Goal: Information Seeking & Learning: Compare options

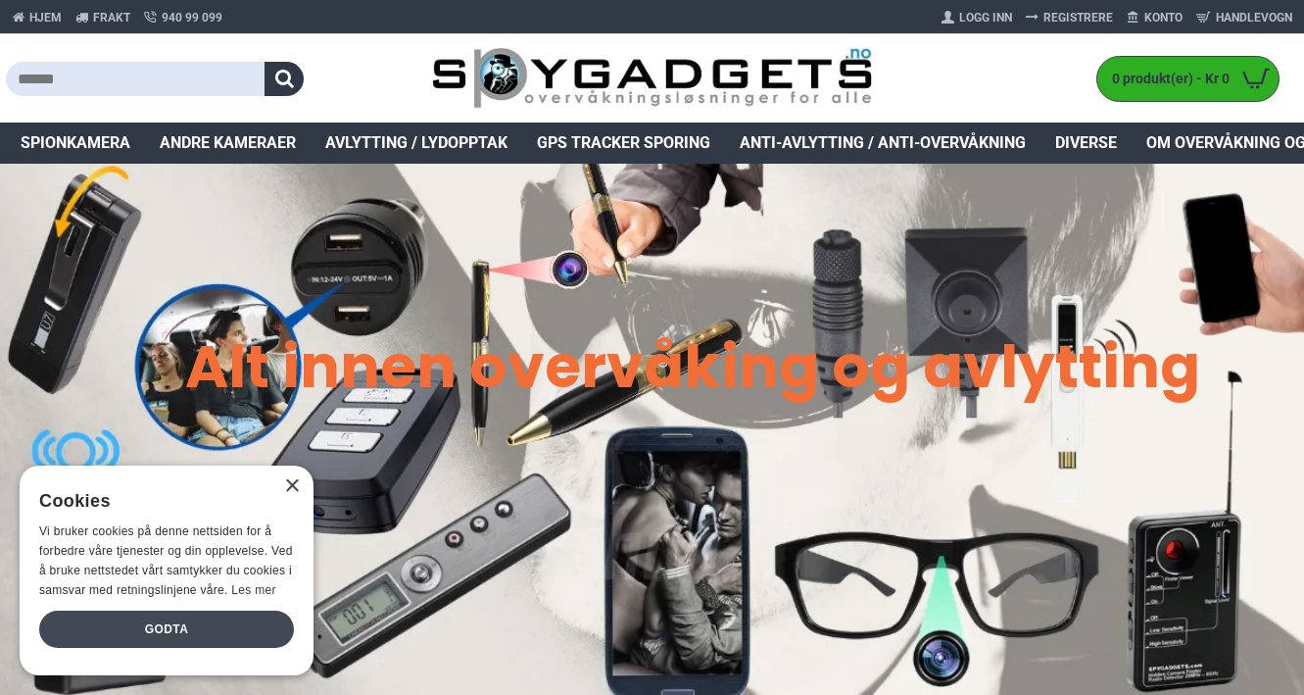
click at [235, 627] on div "Godta" at bounding box center [166, 628] width 255 height 37
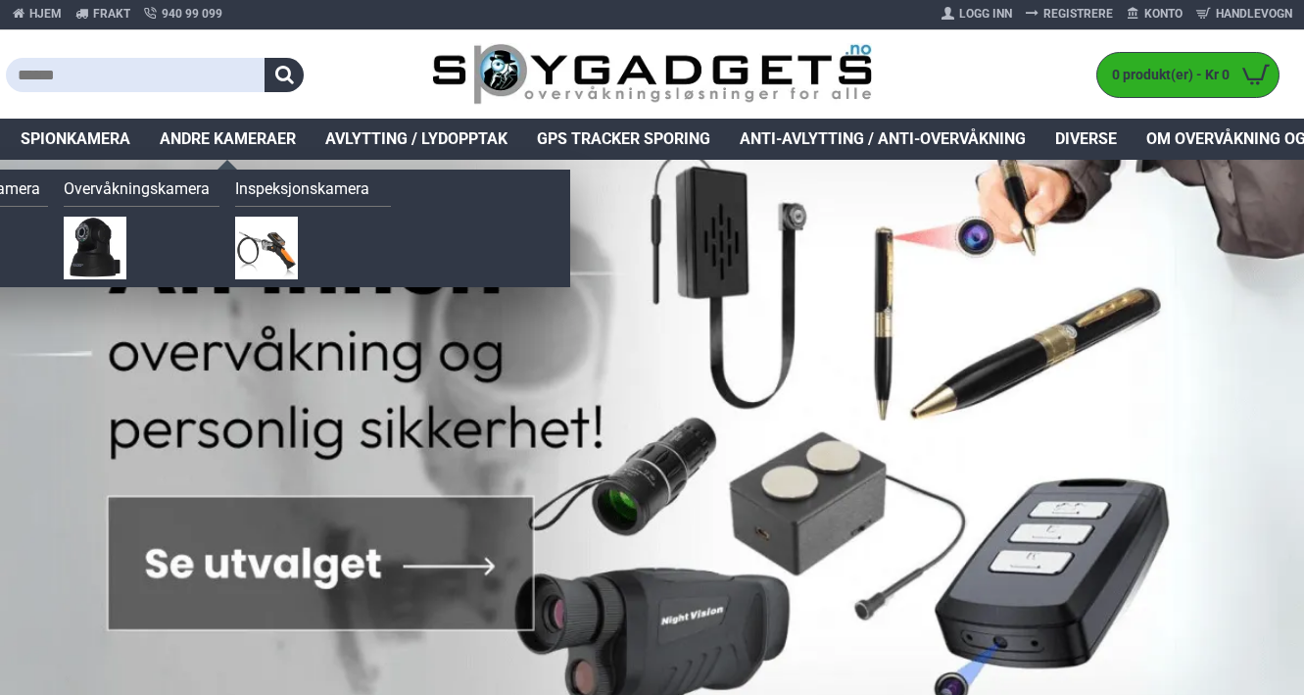
scroll to position [4, 0]
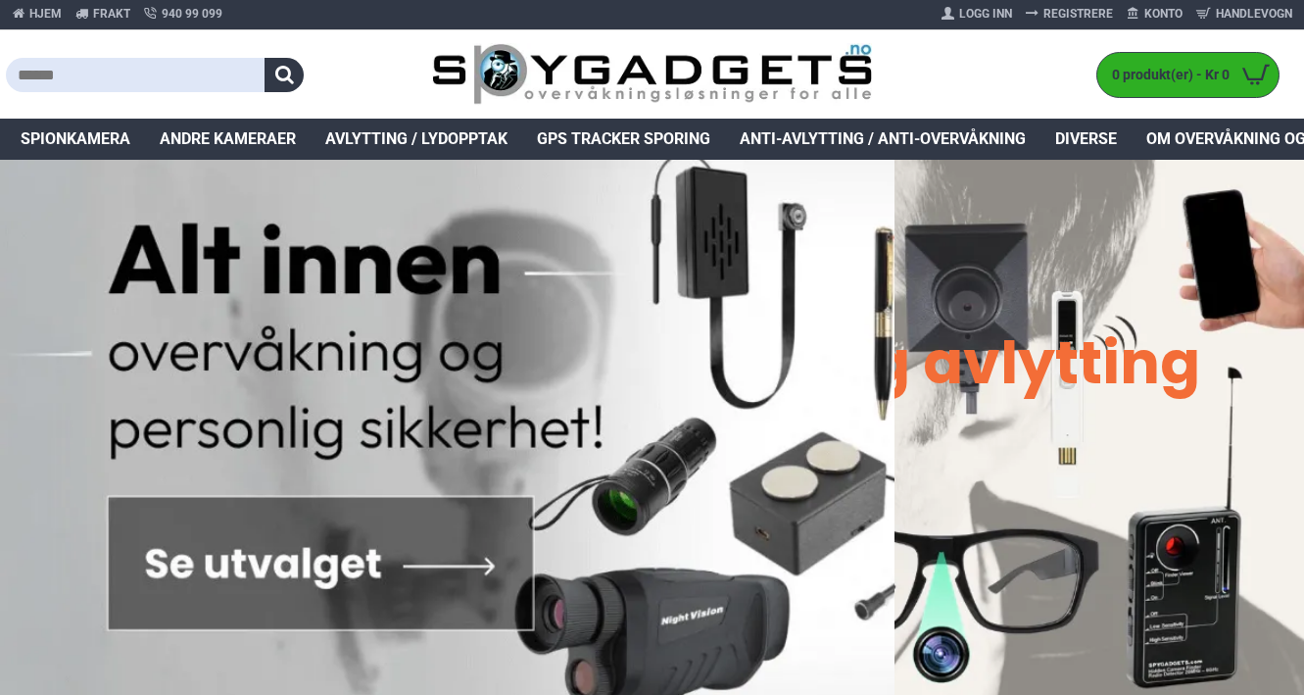
click at [163, 73] on input "text" at bounding box center [136, 75] width 260 height 34
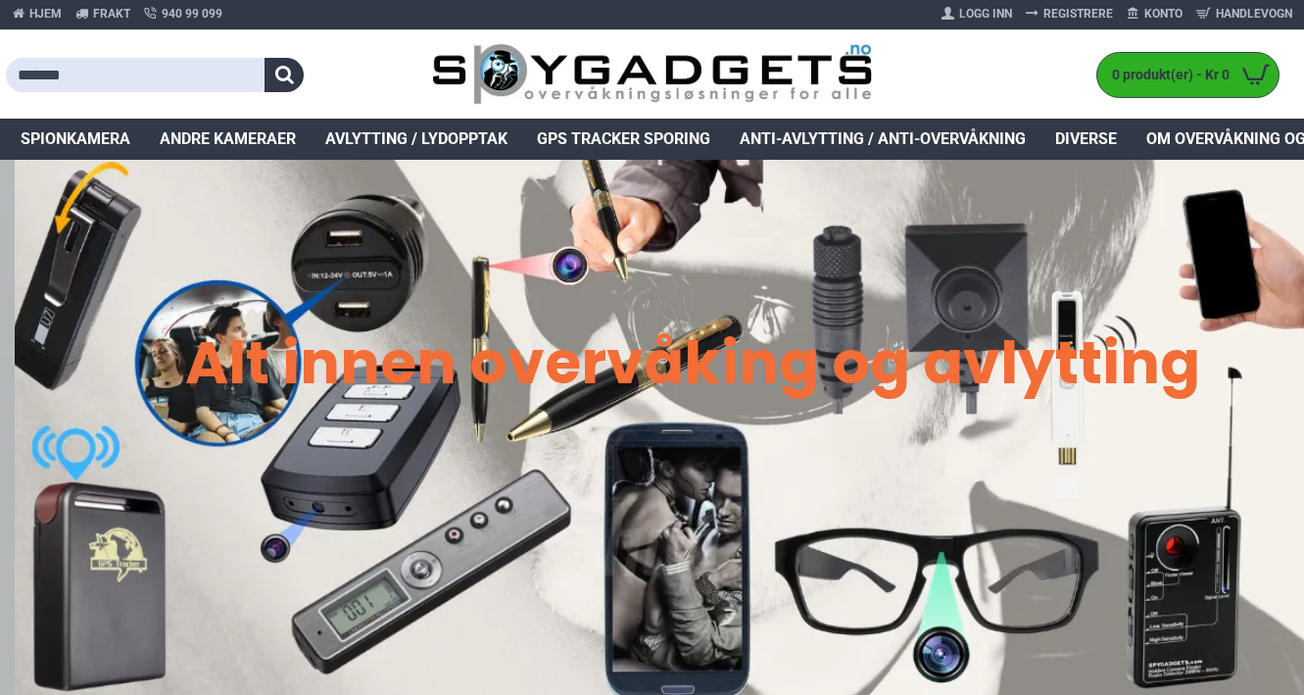
type input "*******"
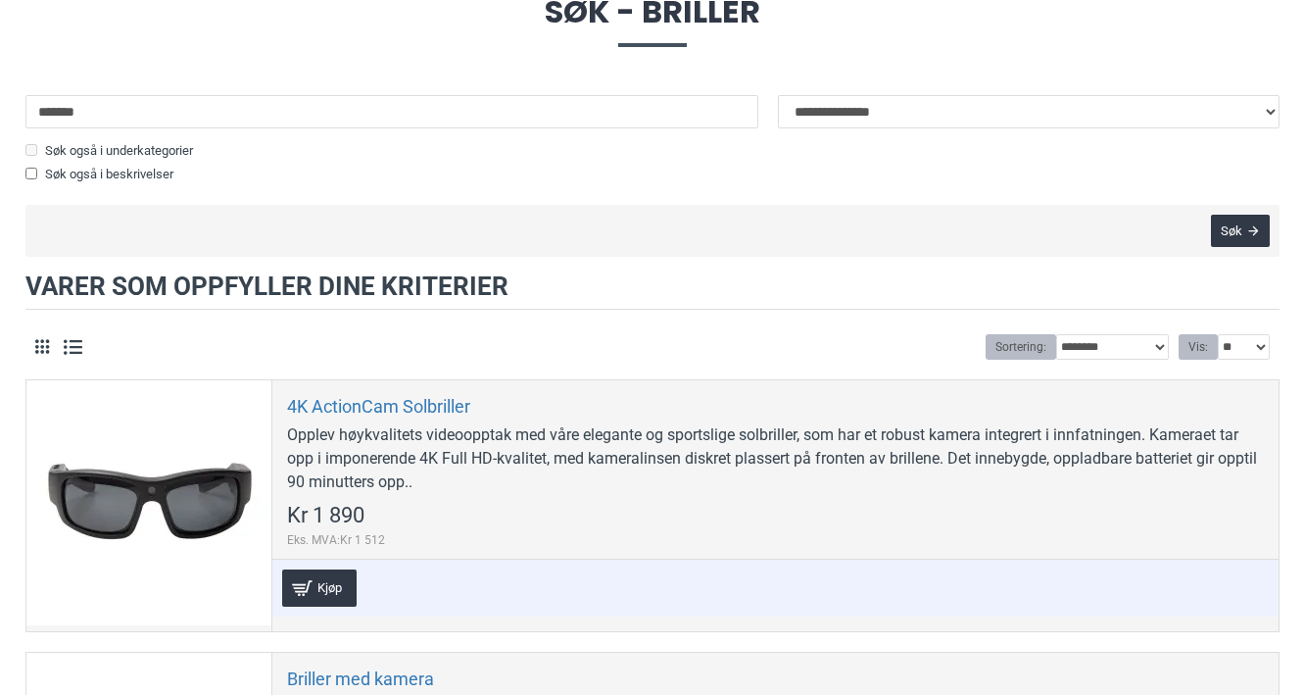
scroll to position [605, 0]
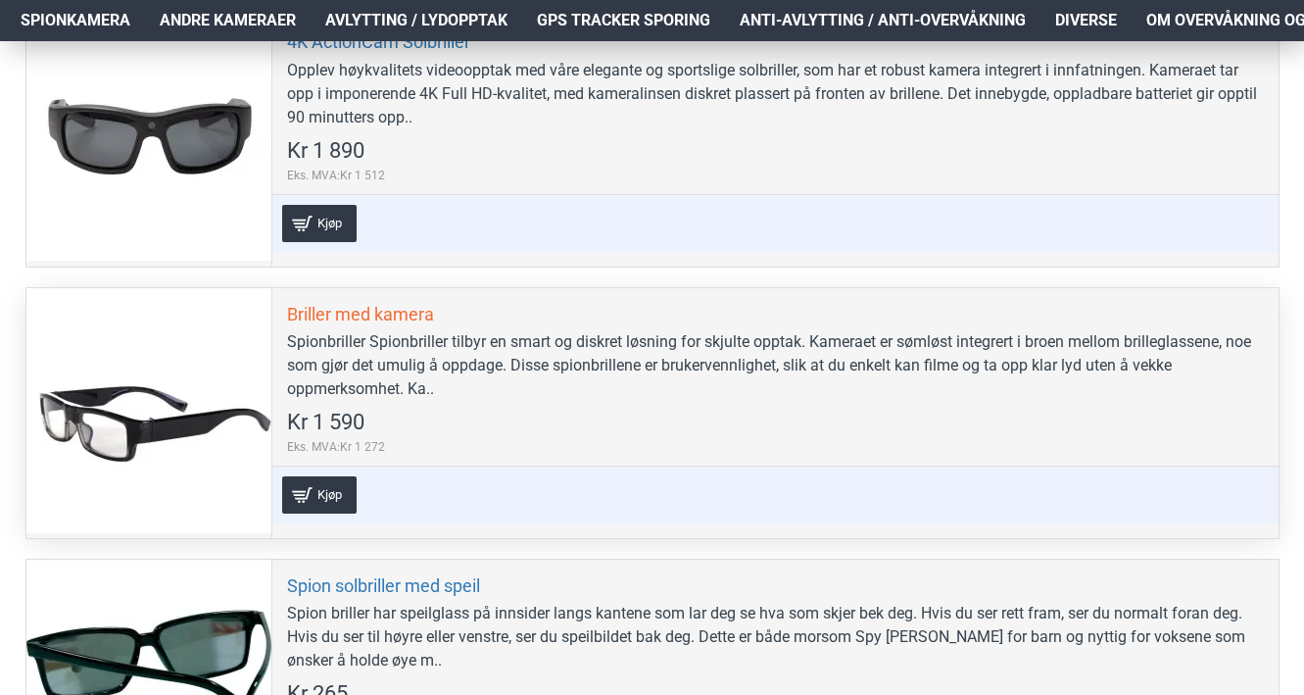
click at [405, 303] on link "Briller med kamera" at bounding box center [360, 314] width 147 height 23
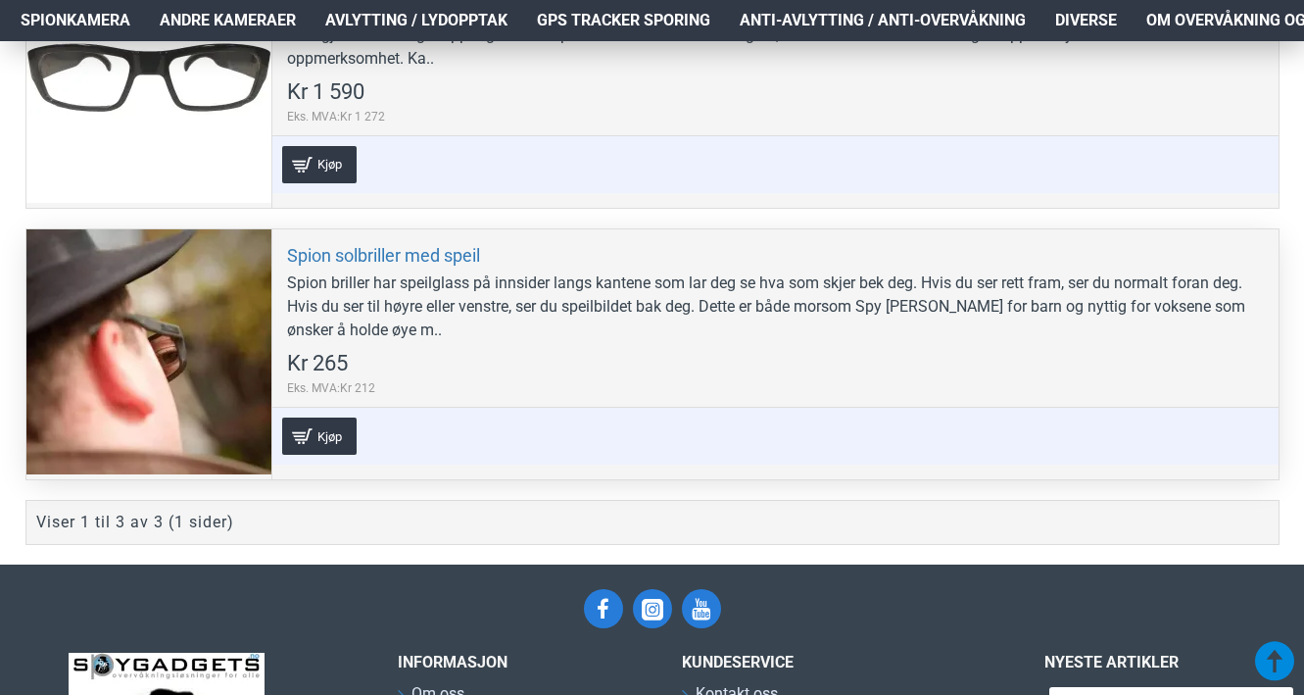
scroll to position [925, 0]
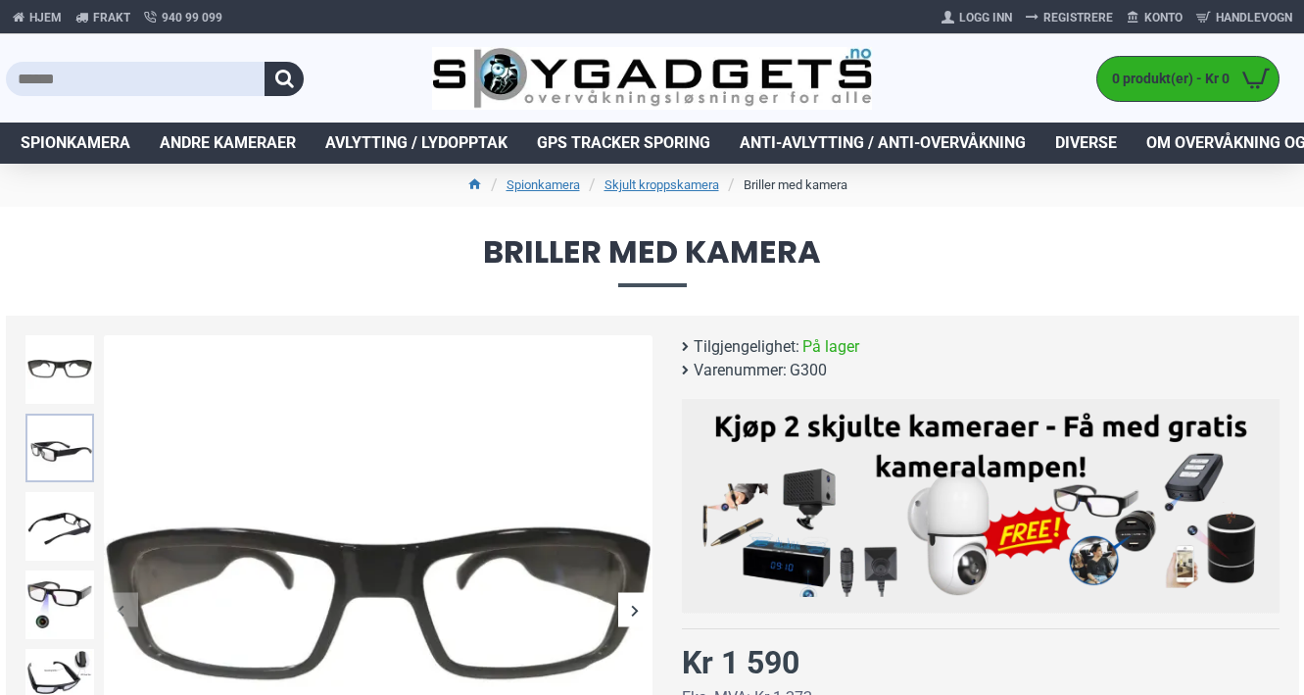
click at [64, 459] on img at bounding box center [59, 447] width 69 height 69
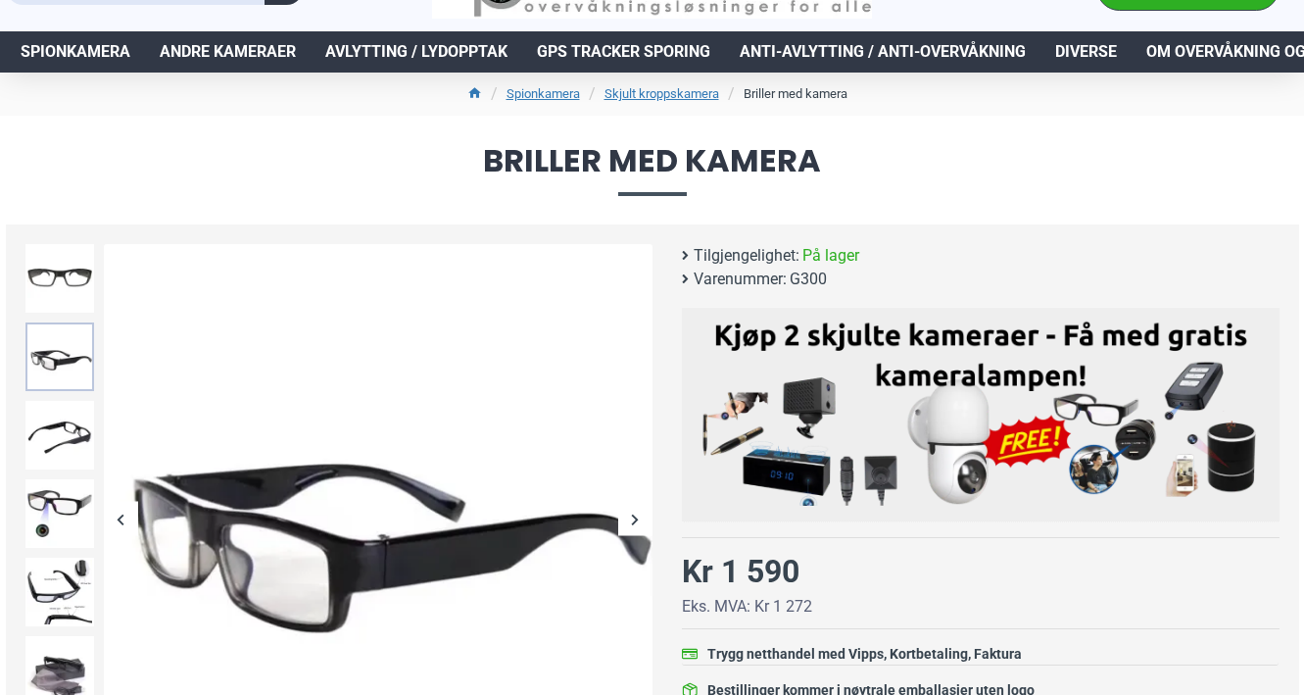
scroll to position [97, 0]
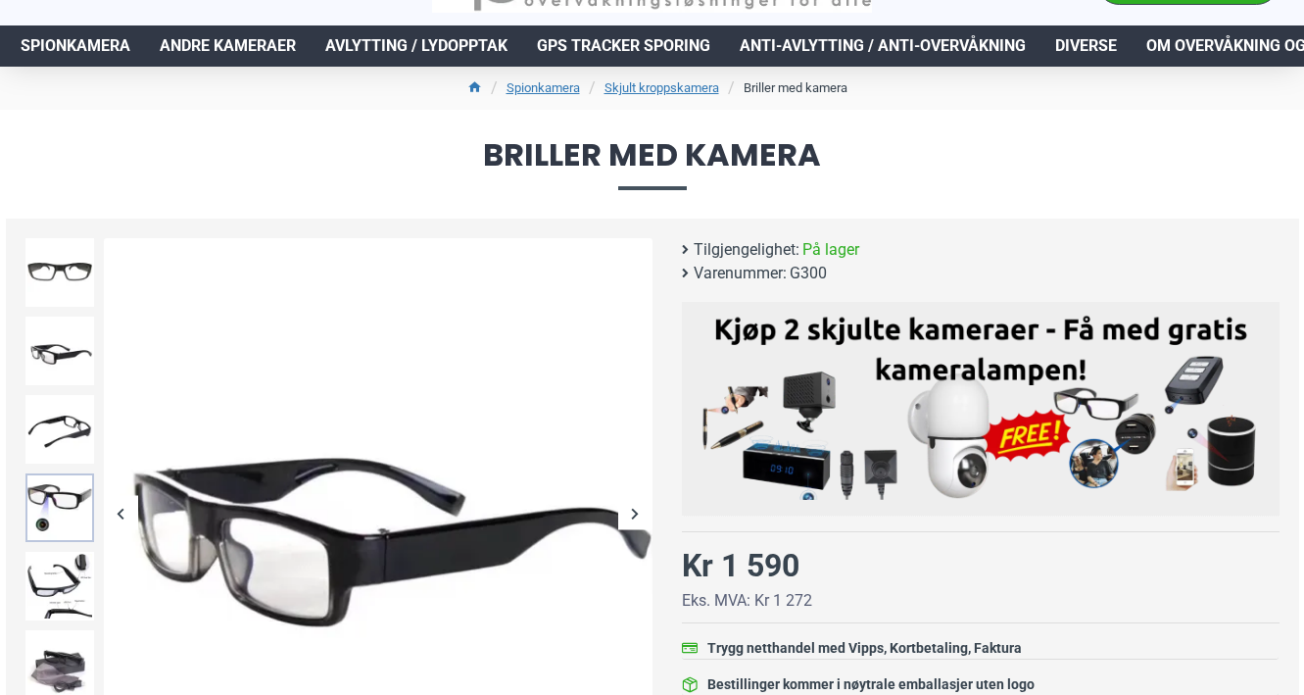
click at [40, 523] on img at bounding box center [59, 507] width 69 height 69
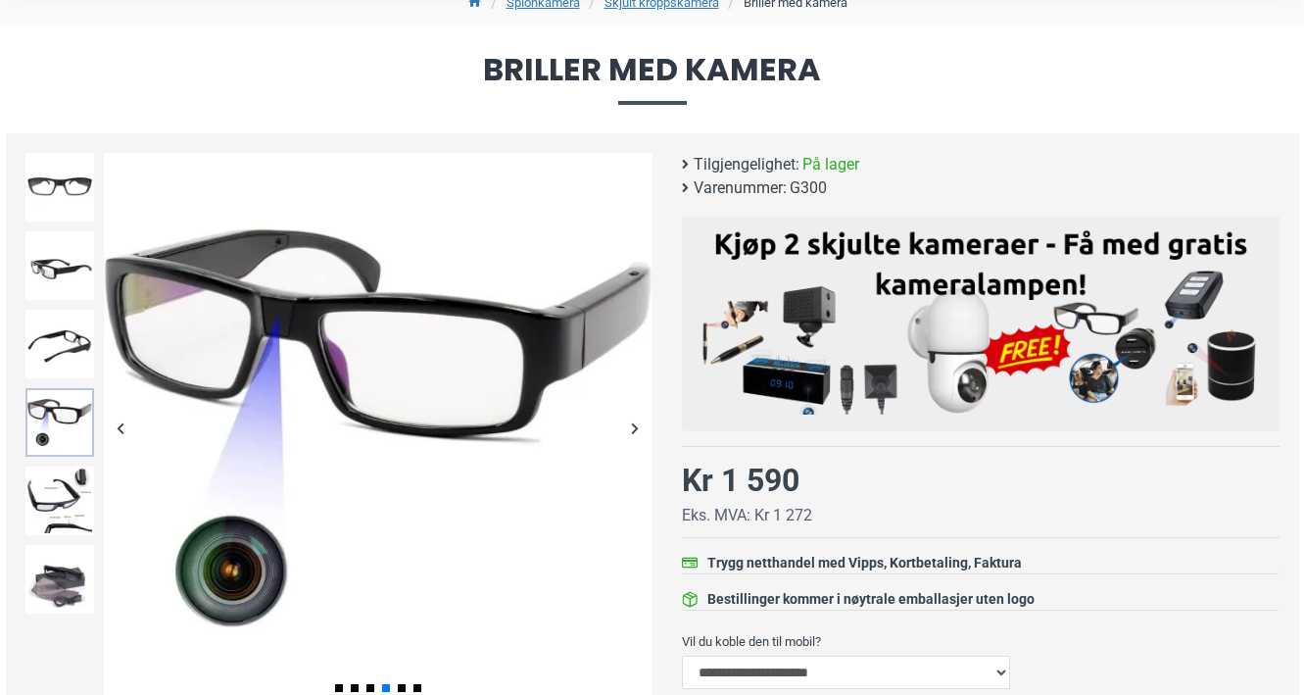
scroll to position [183, 0]
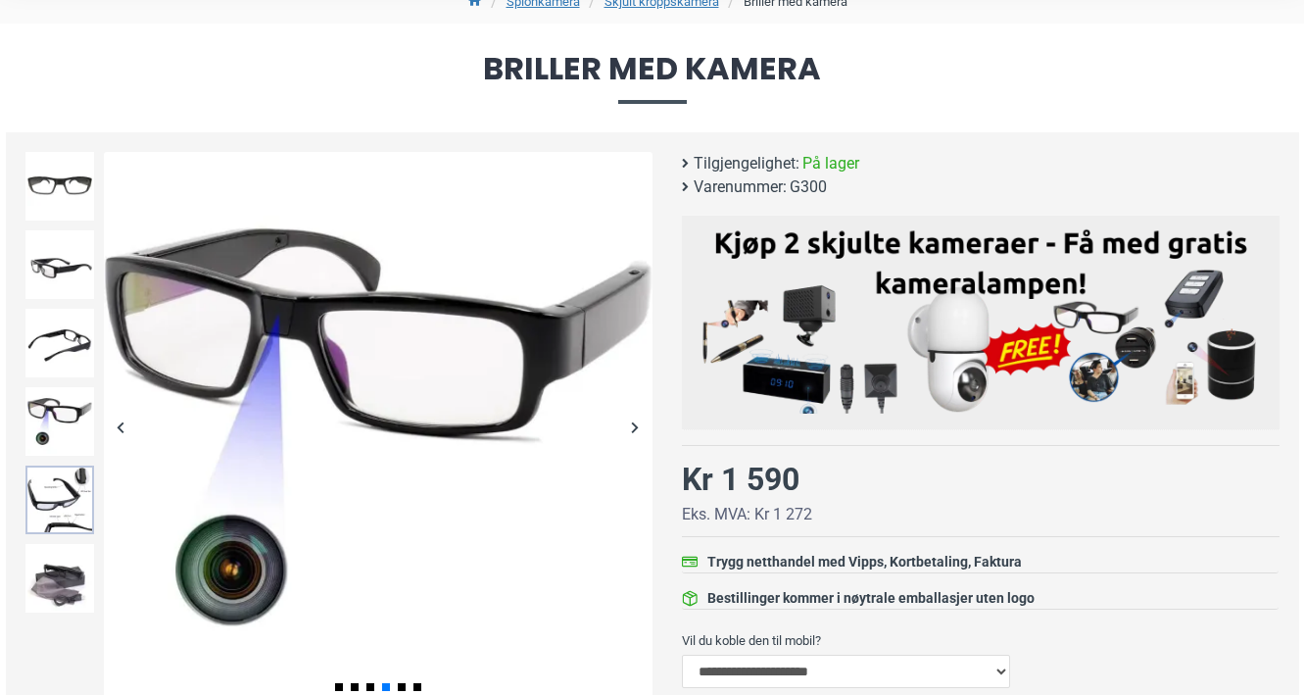
click at [53, 502] on img at bounding box center [59, 499] width 69 height 69
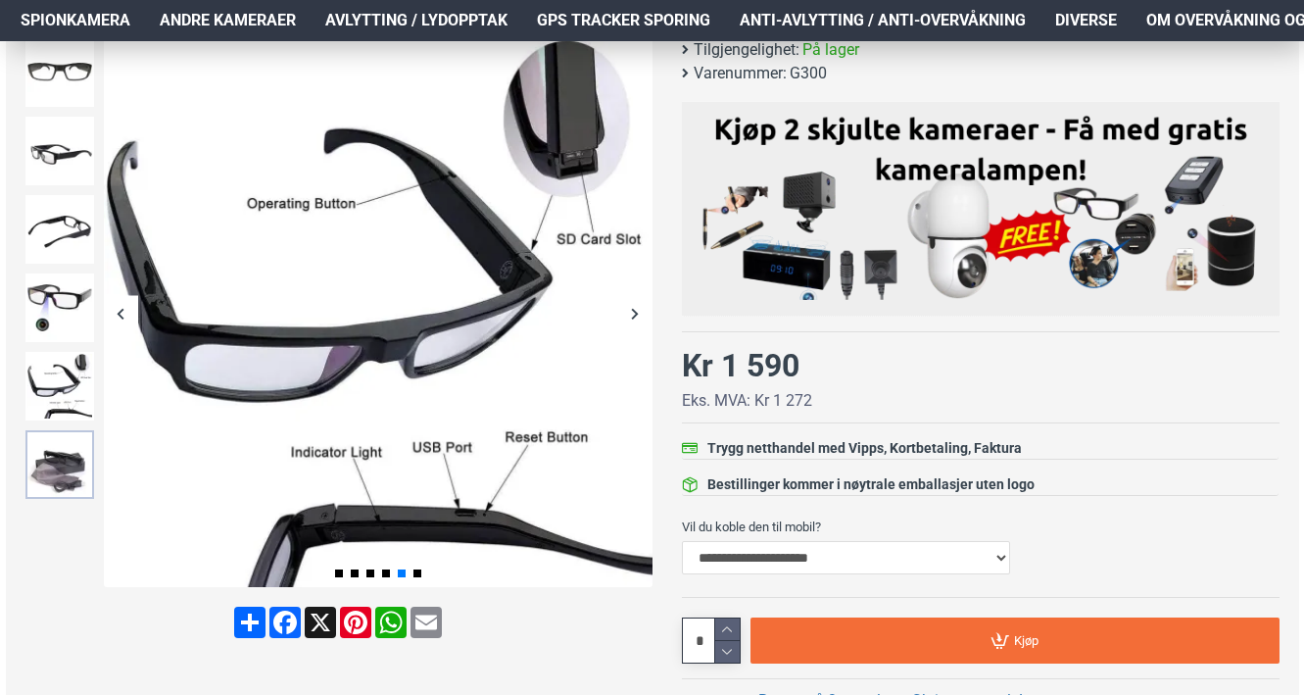
scroll to position [304, 0]
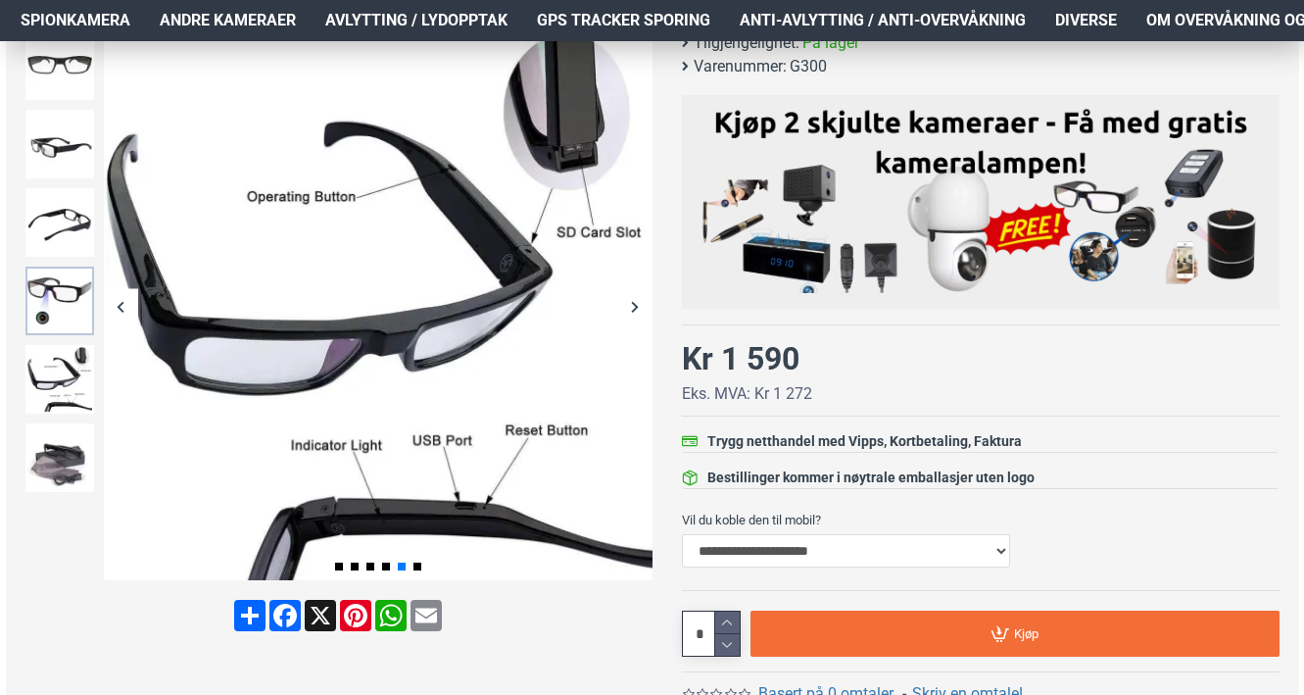
click at [48, 275] on img at bounding box center [59, 301] width 69 height 69
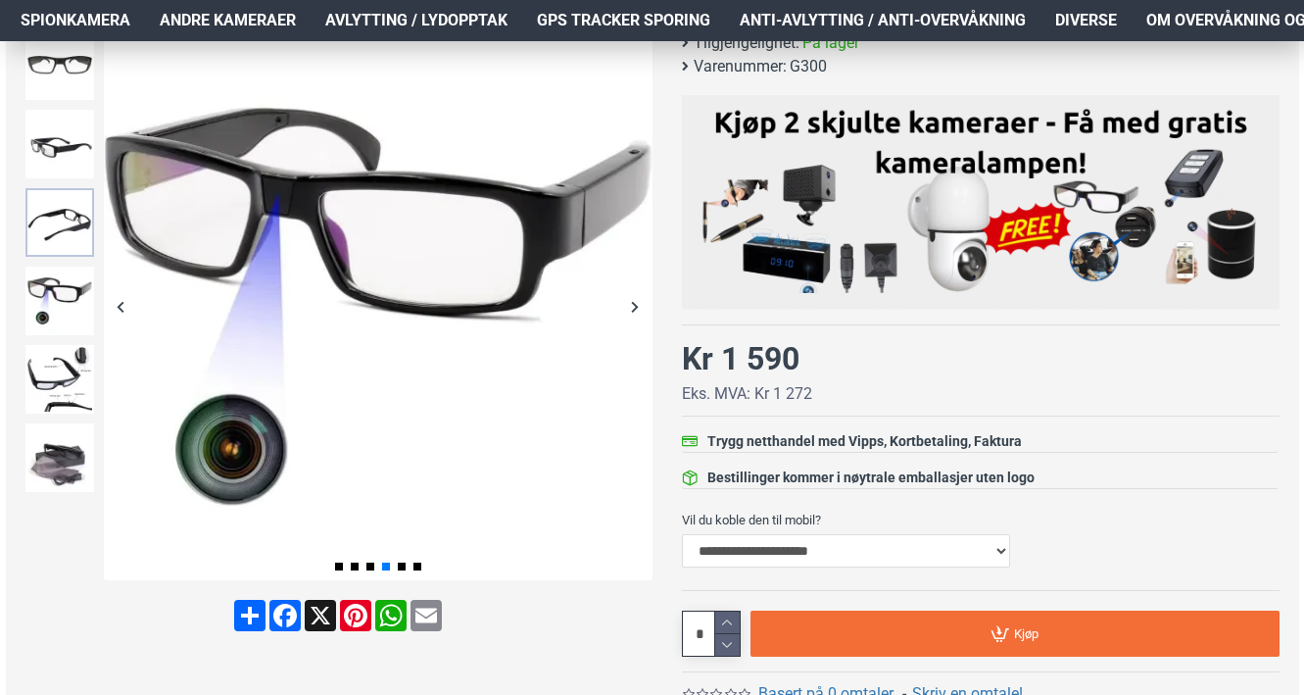
click at [52, 222] on img at bounding box center [59, 222] width 69 height 69
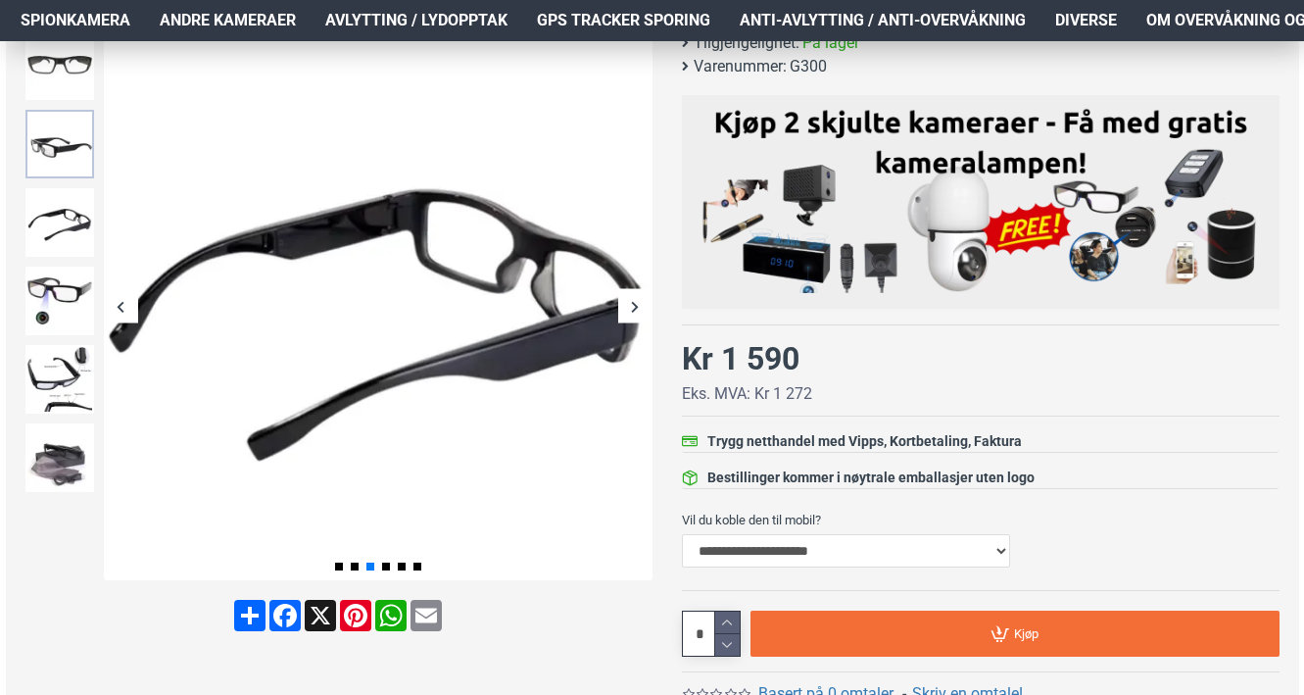
click at [73, 131] on img at bounding box center [59, 144] width 69 height 69
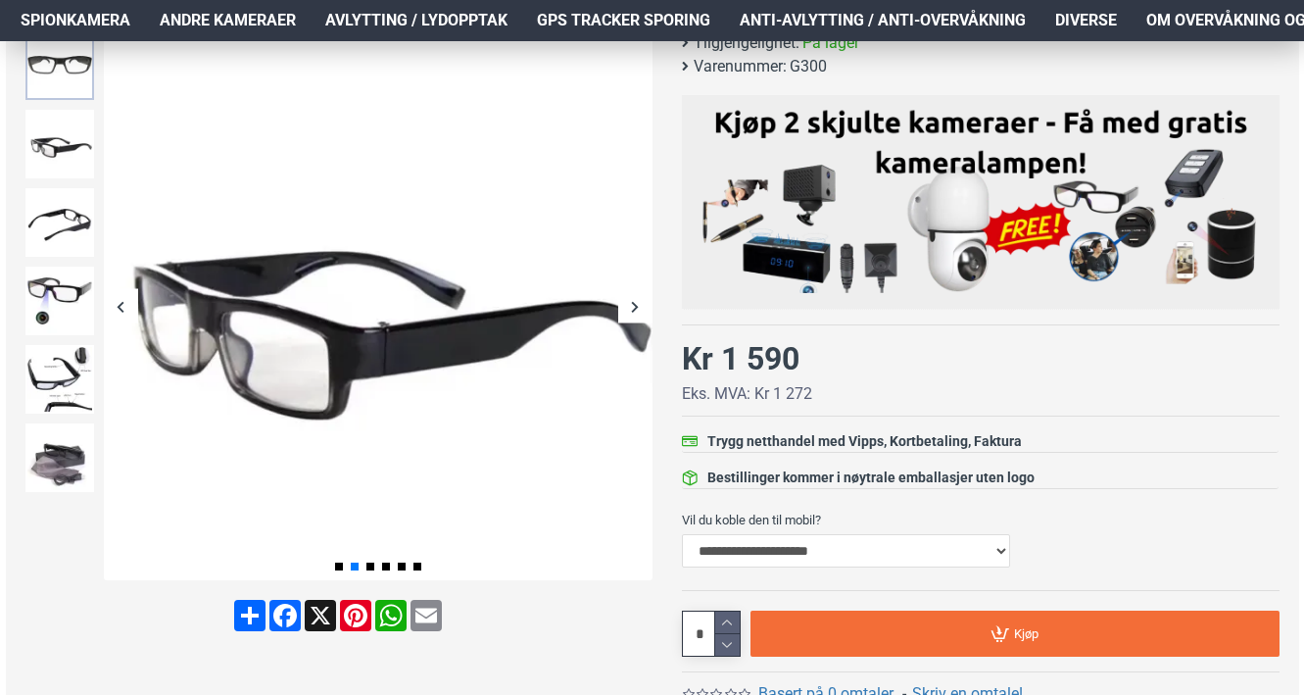
click at [80, 91] on img at bounding box center [59, 65] width 69 height 69
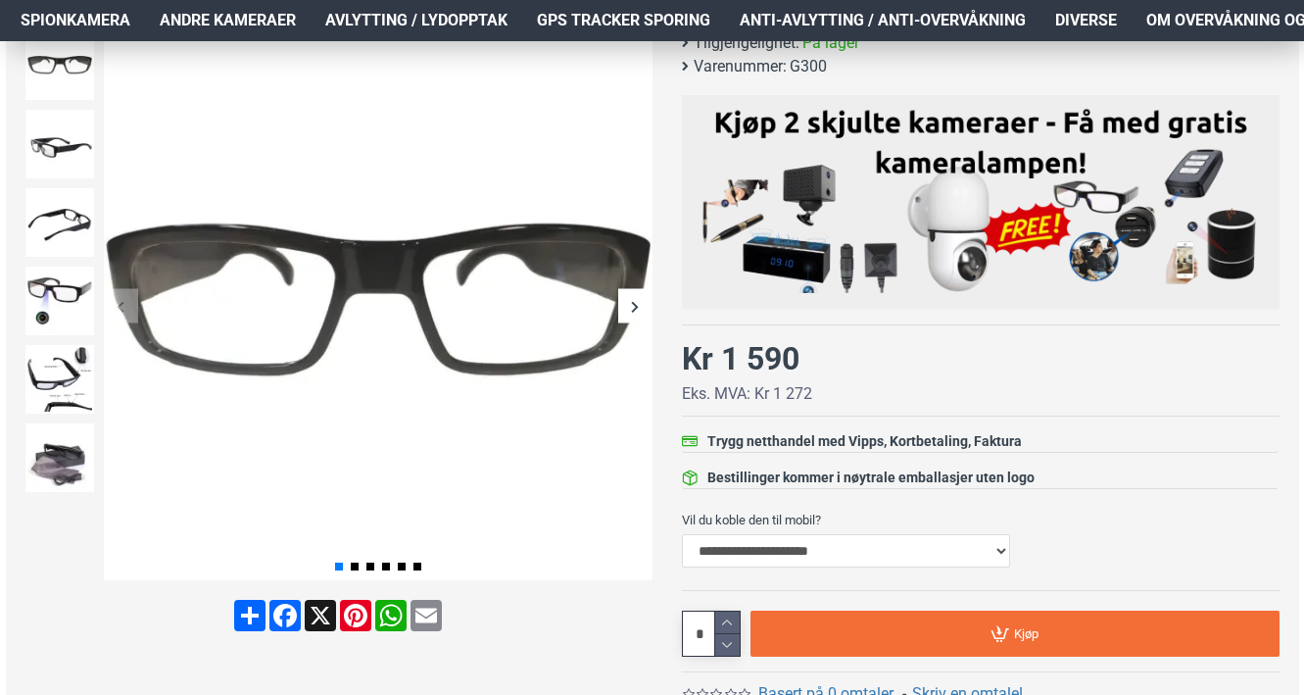
click at [53, 259] on div at bounding box center [60, 222] width 78 height 78
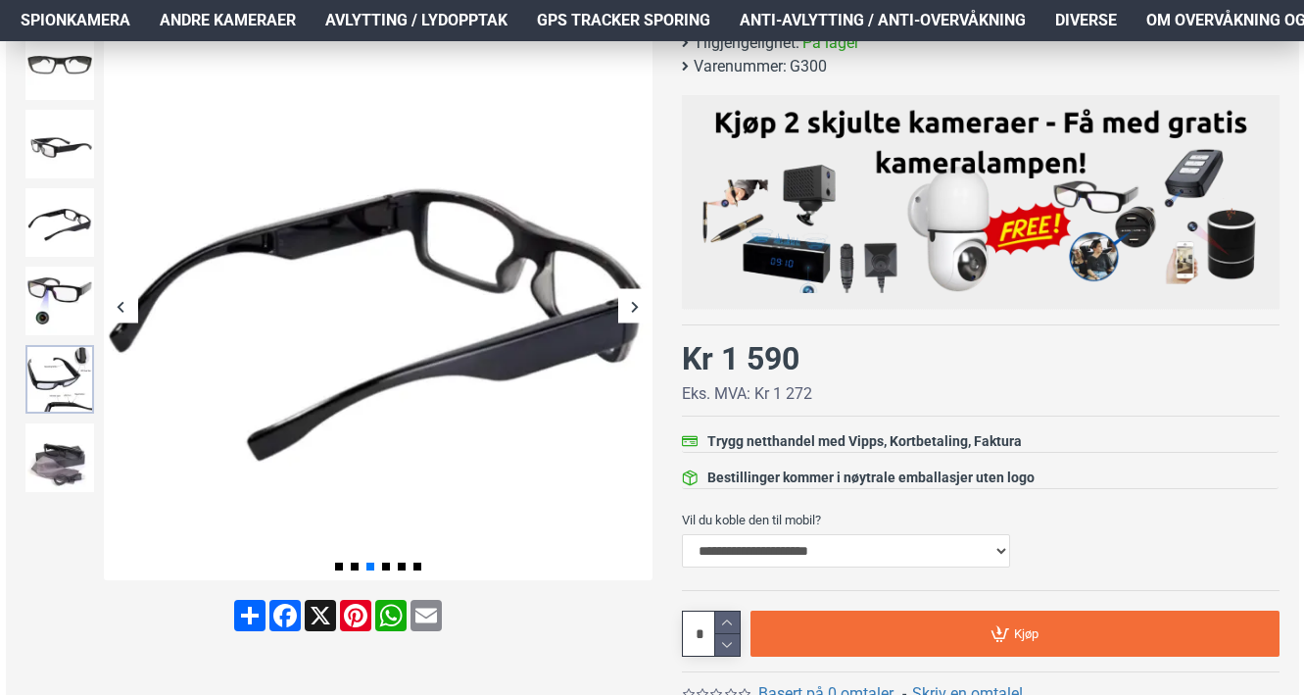
click at [41, 367] on img at bounding box center [59, 379] width 69 height 69
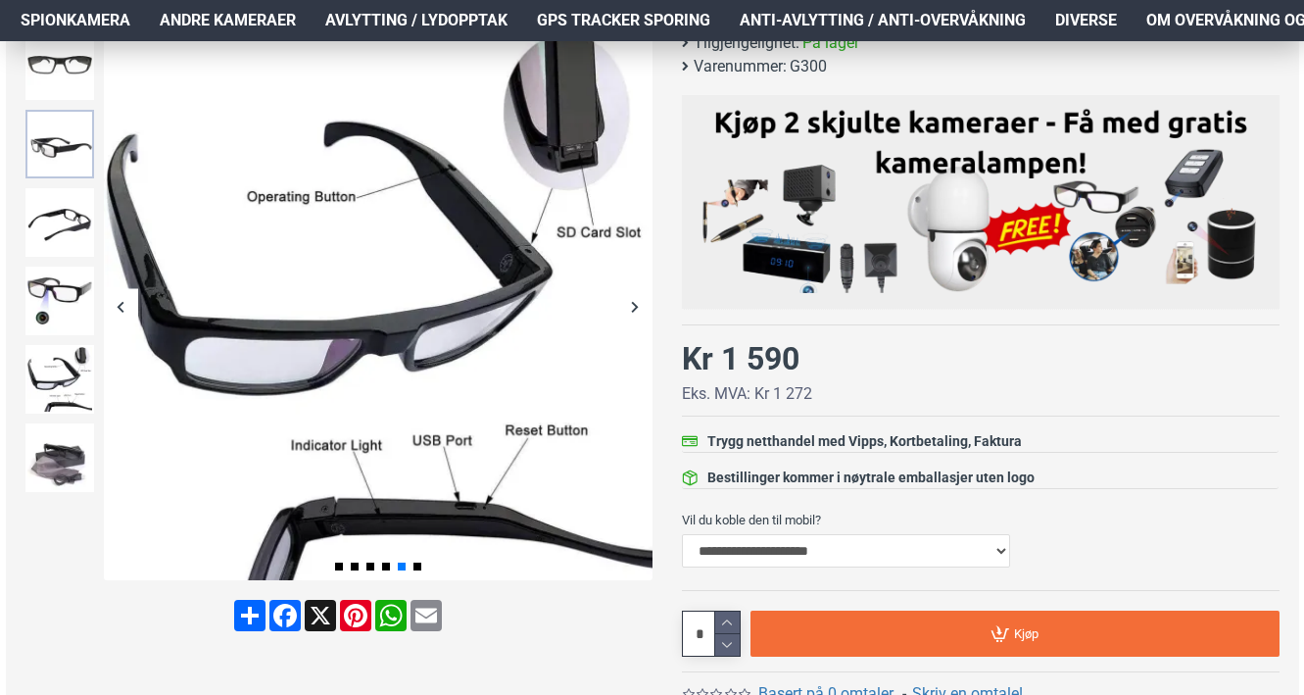
click at [60, 162] on img at bounding box center [59, 144] width 69 height 69
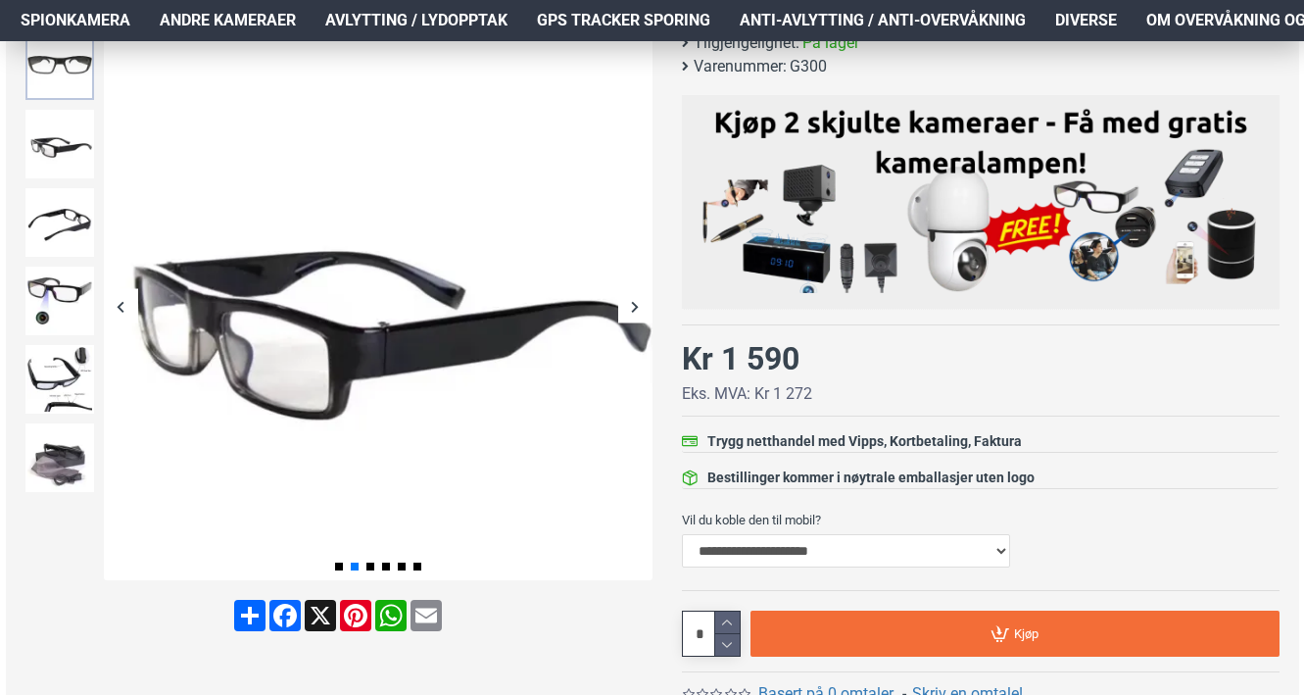
click at [69, 77] on img at bounding box center [59, 65] width 69 height 69
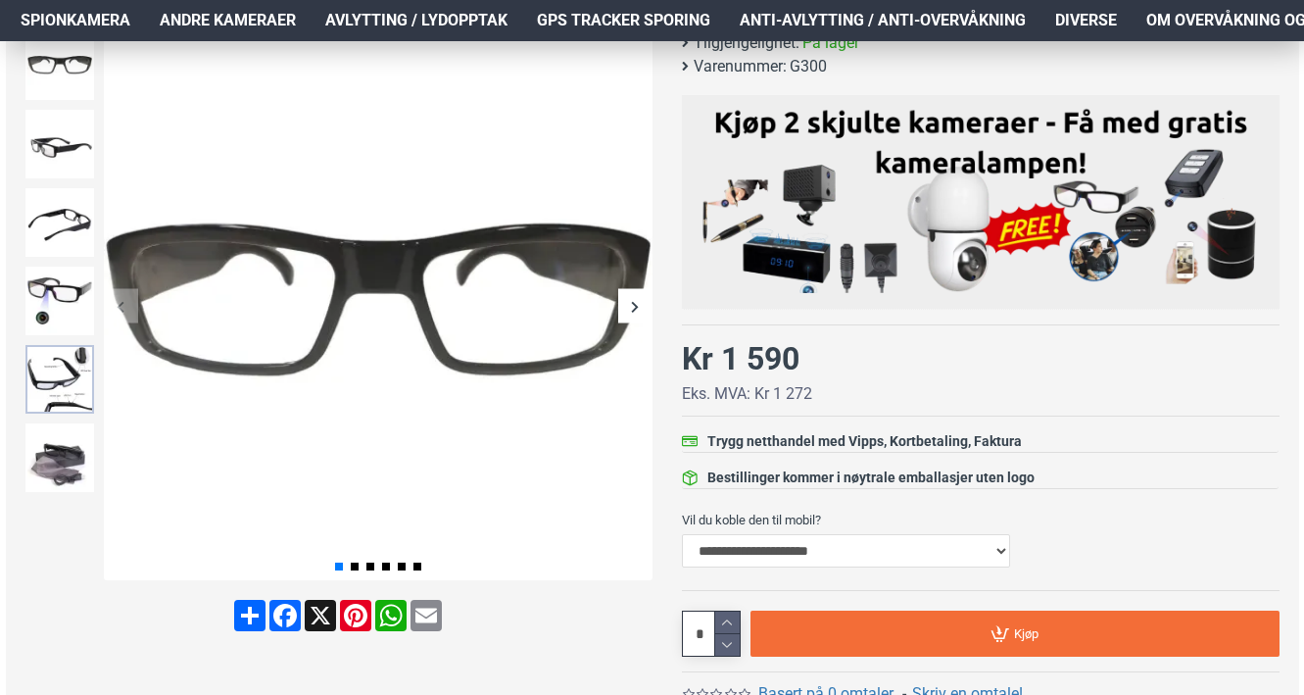
click at [43, 389] on img at bounding box center [59, 379] width 69 height 69
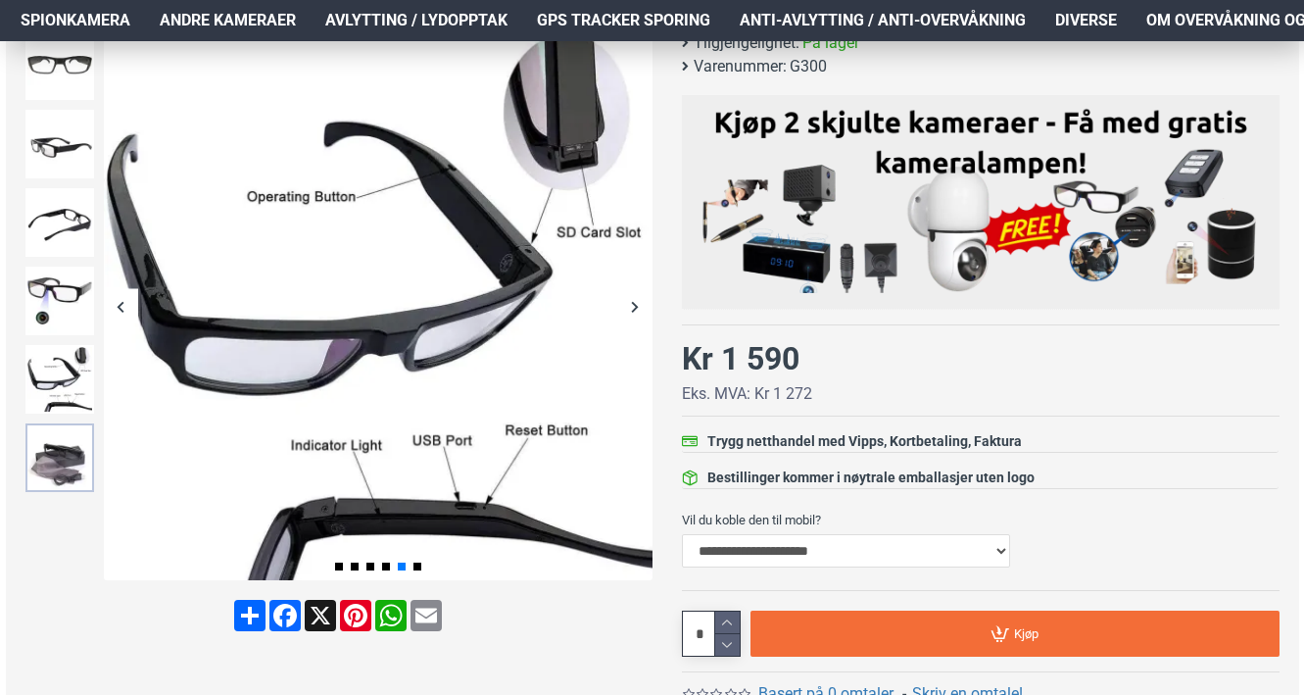
click at [43, 464] on img at bounding box center [59, 457] width 69 height 69
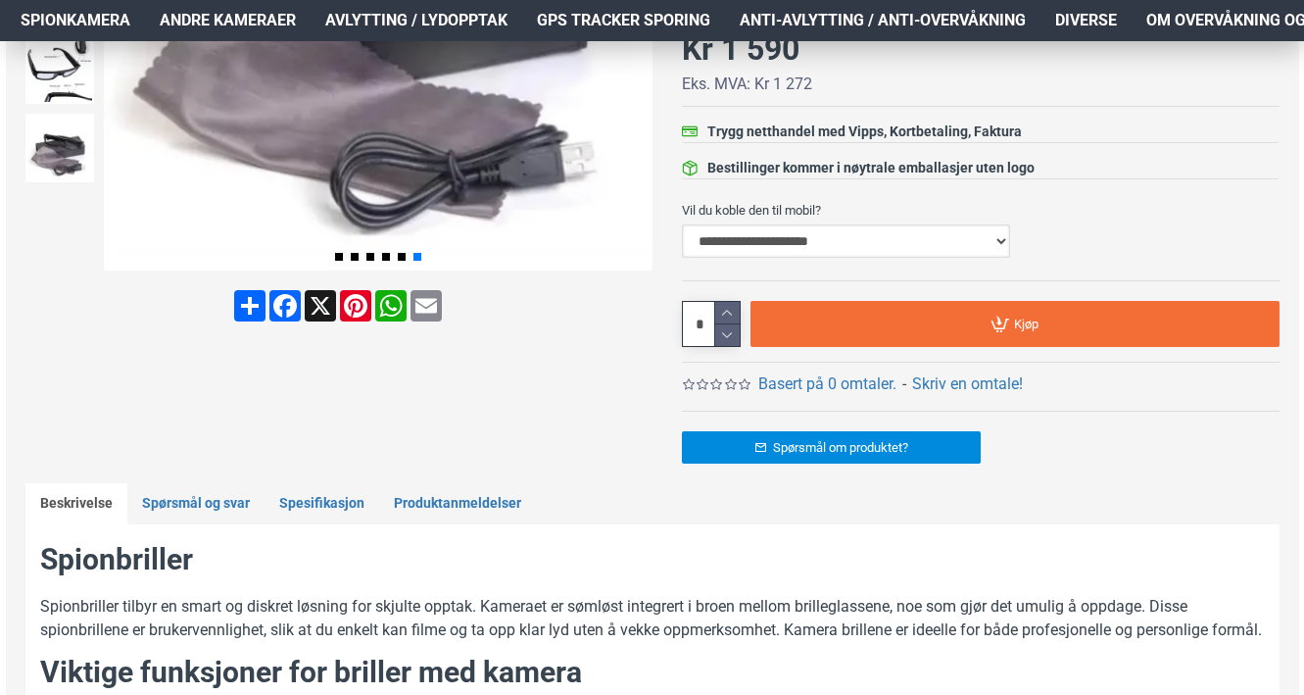
scroll to position [728, 0]
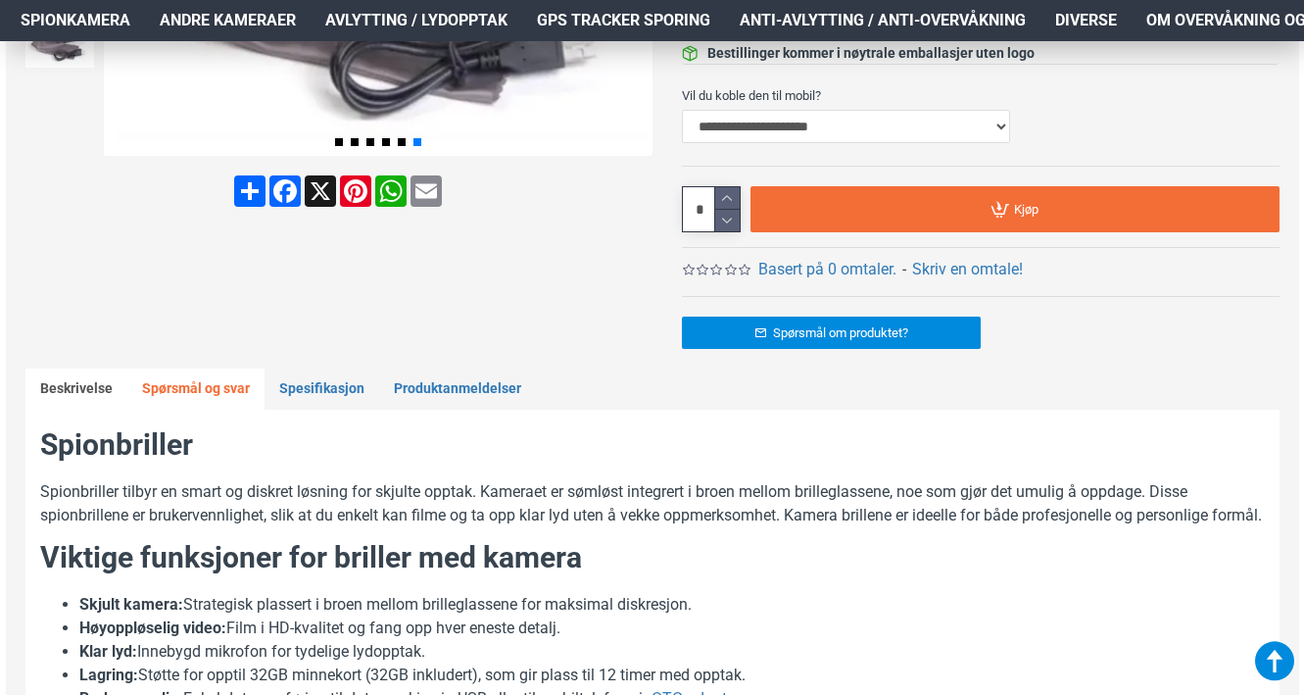
click at [189, 384] on link "Spørsmål og svar" at bounding box center [195, 388] width 137 height 41
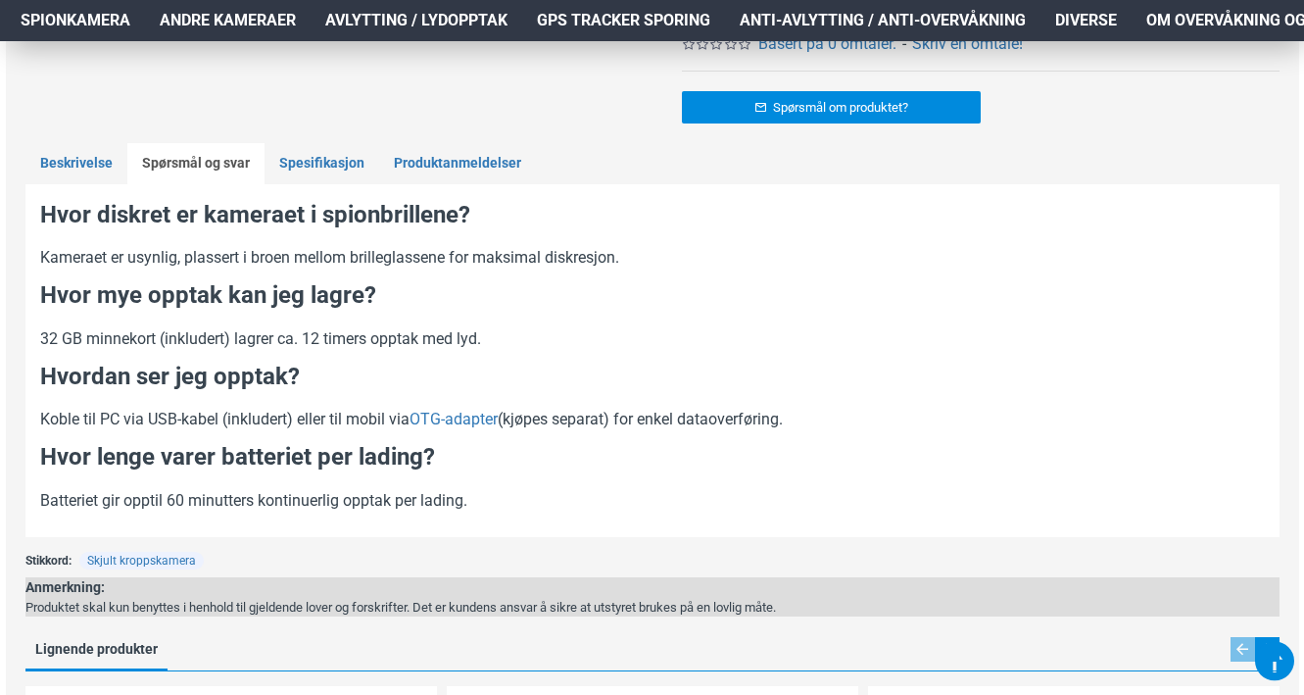
scroll to position [932, 0]
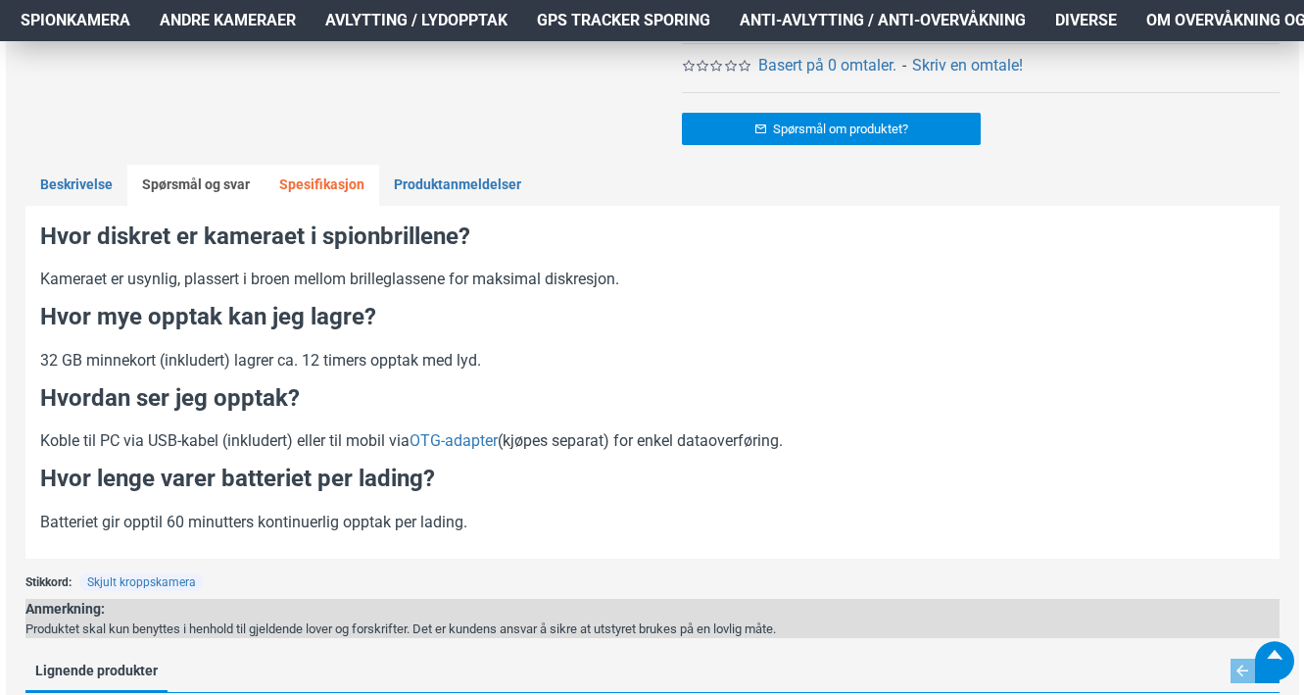
click at [352, 180] on link "Spesifikasjon" at bounding box center [322, 185] width 115 height 41
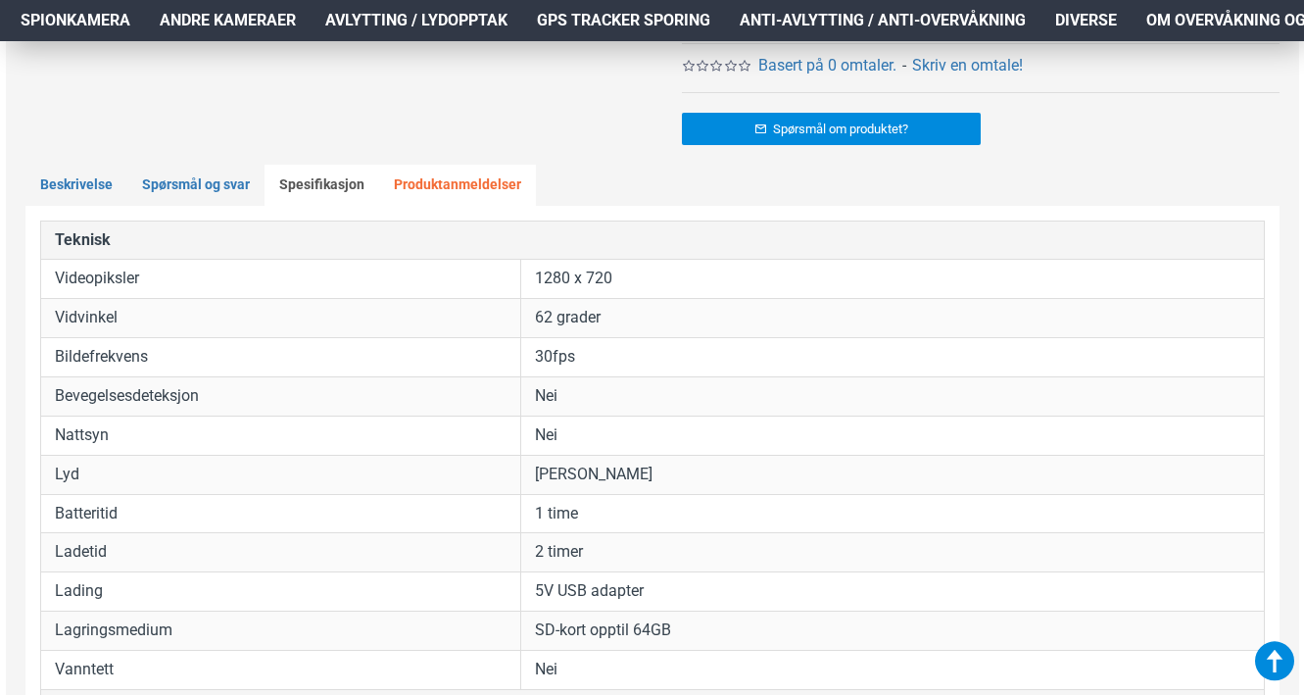
click at [436, 190] on link "Produktanmeldelser" at bounding box center [457, 185] width 157 height 41
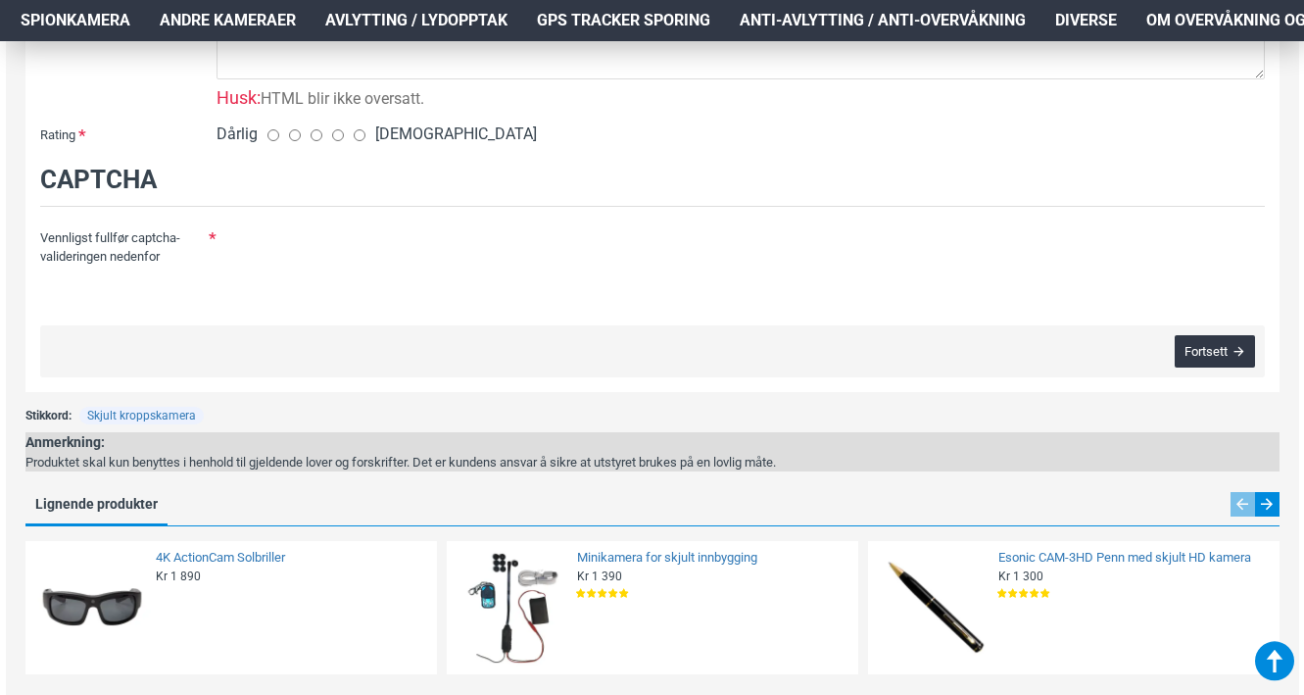
scroll to position [969, 0]
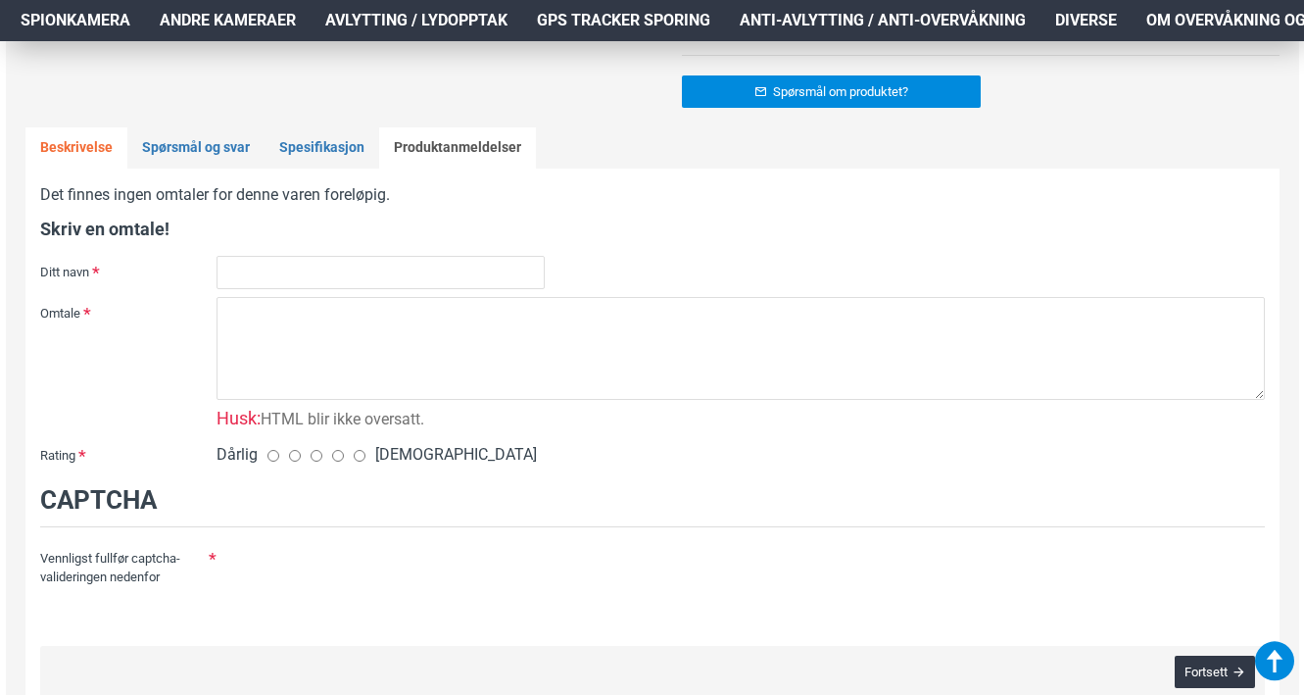
click at [96, 135] on link "Beskrivelse" at bounding box center [76, 147] width 102 height 41
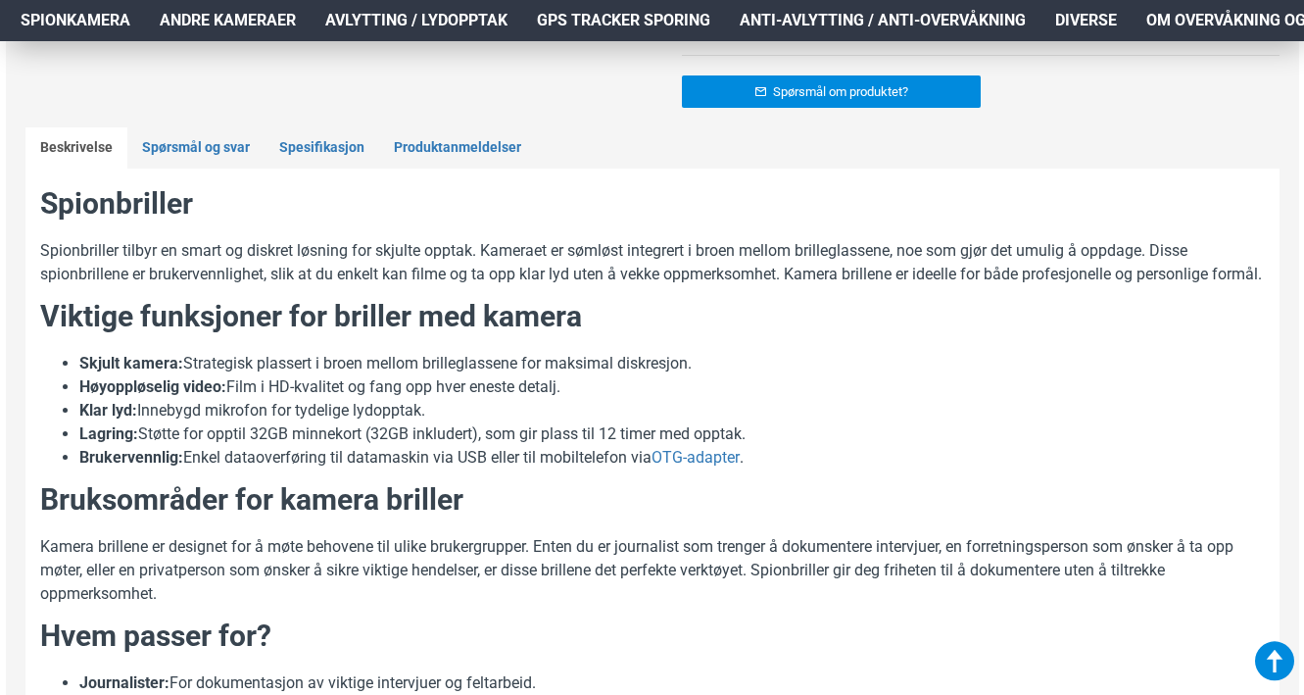
click at [574, 2] on link "GPS Tracker Sporing" at bounding box center [623, 20] width 203 height 41
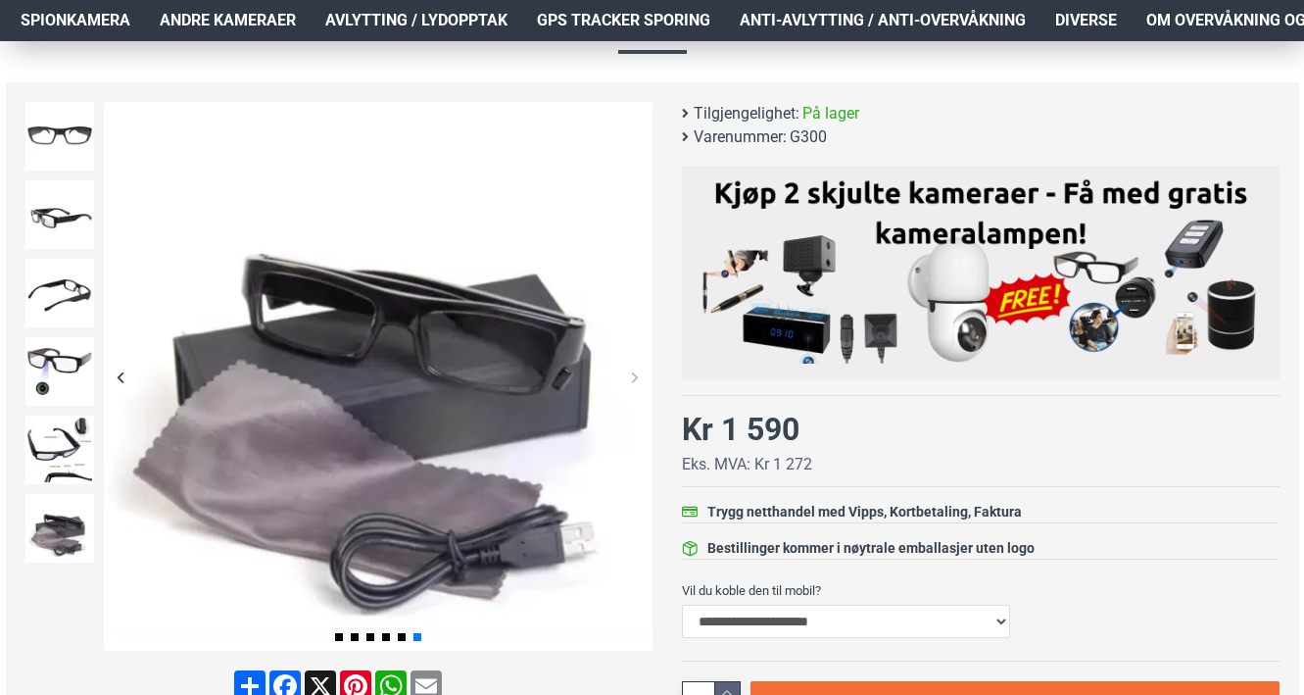
scroll to position [231, 0]
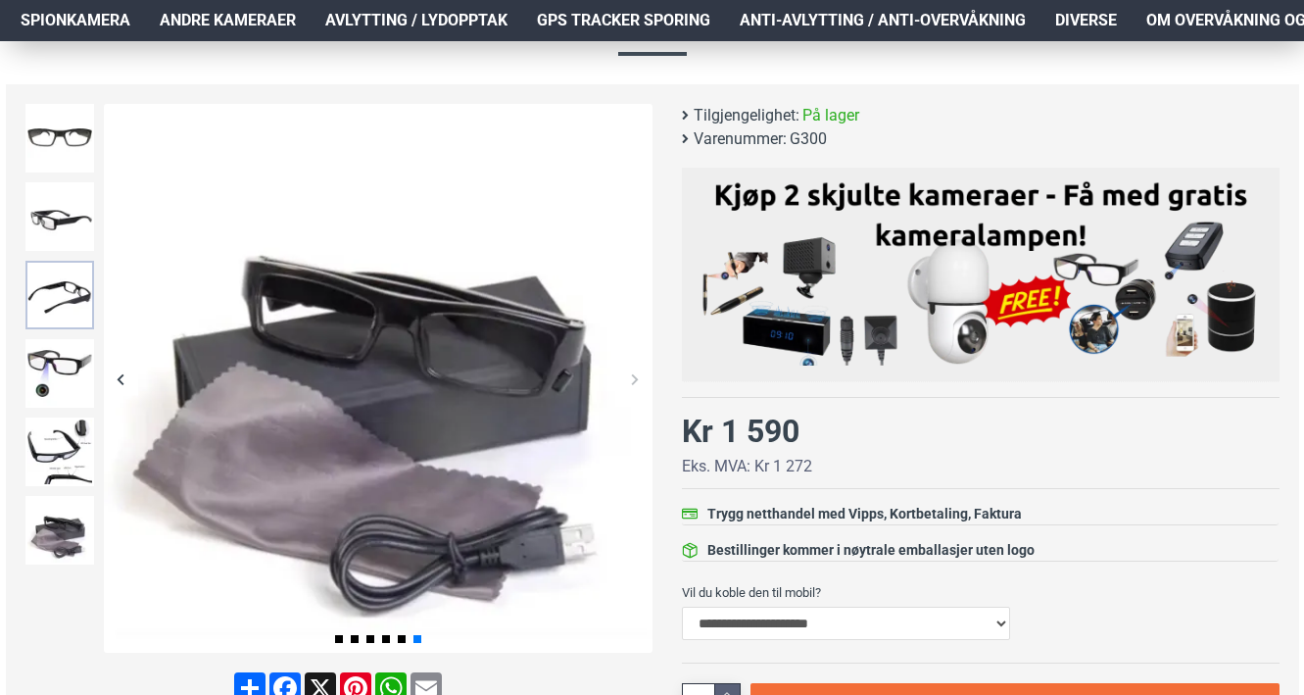
click at [40, 302] on img at bounding box center [59, 295] width 69 height 69
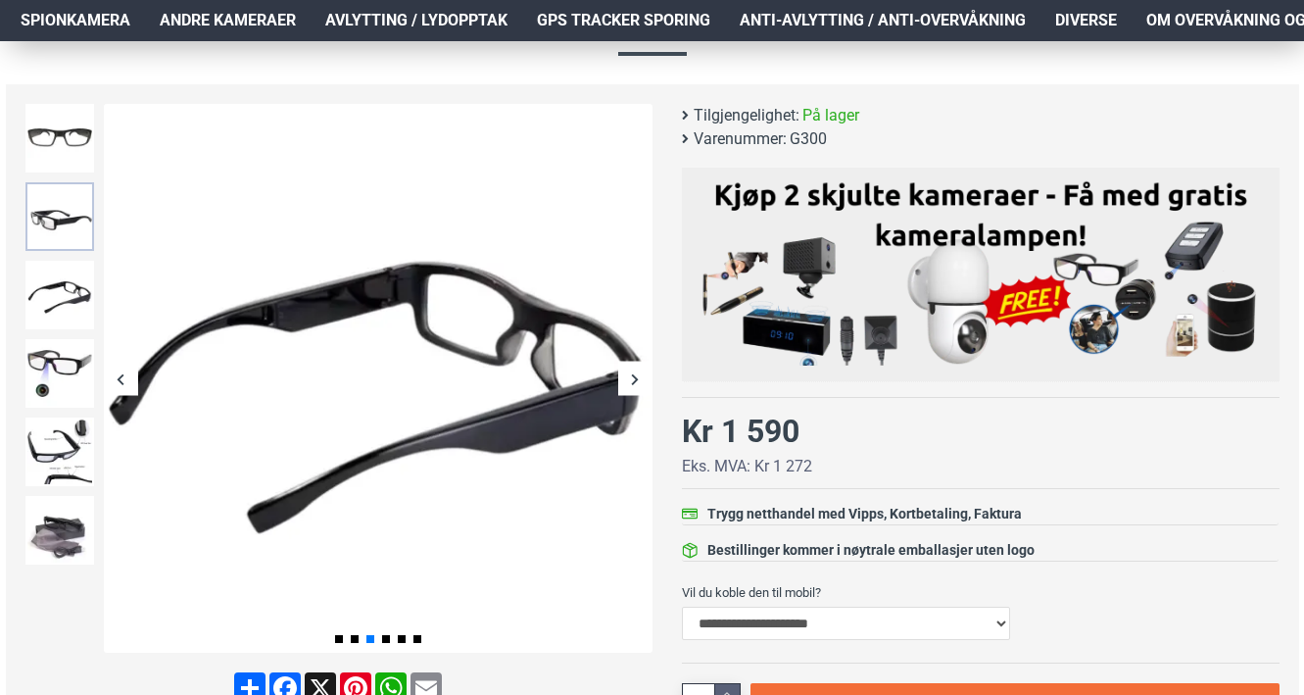
click at [59, 213] on img at bounding box center [59, 216] width 69 height 69
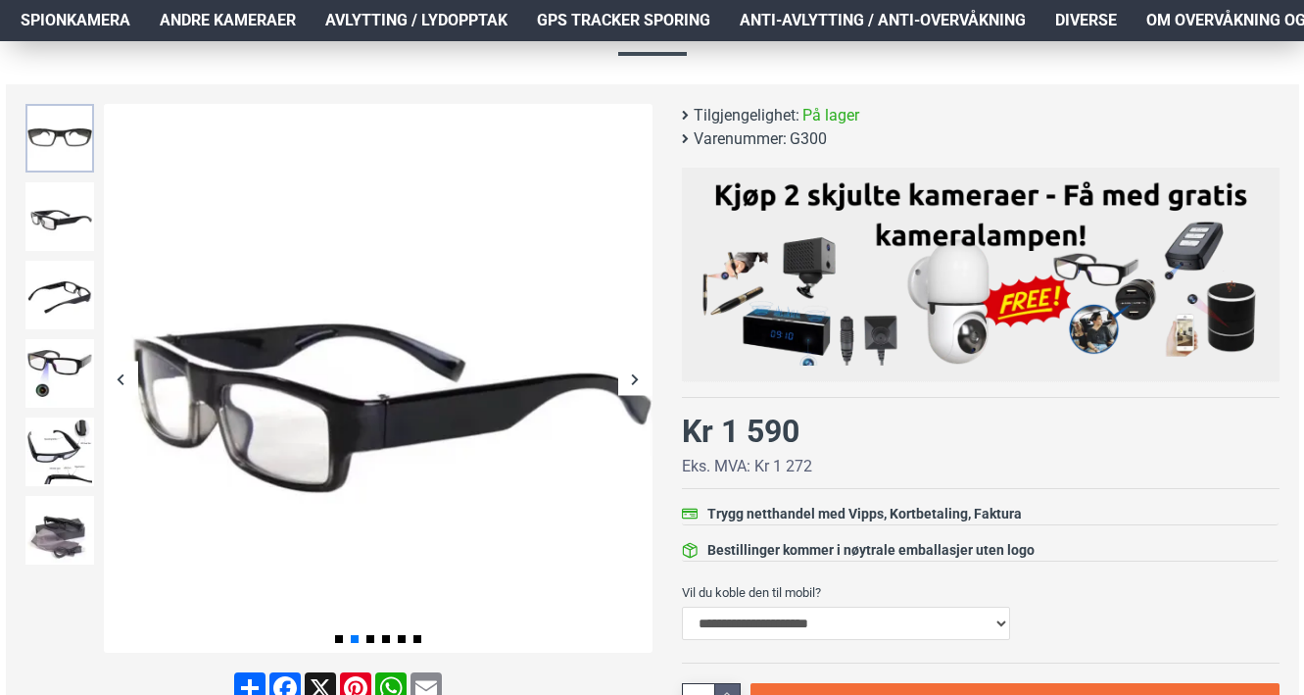
click at [66, 141] on img at bounding box center [59, 138] width 69 height 69
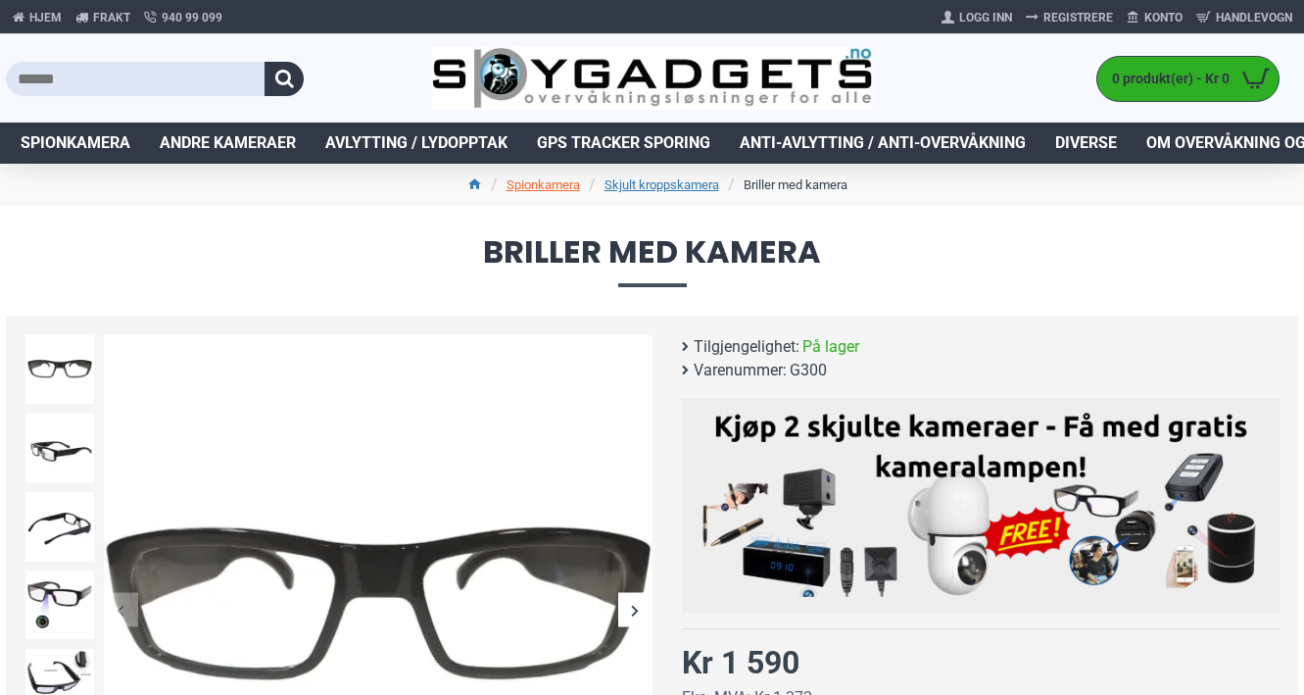
scroll to position [0, 0]
click at [183, 72] on input "text" at bounding box center [136, 79] width 260 height 34
type input "******"
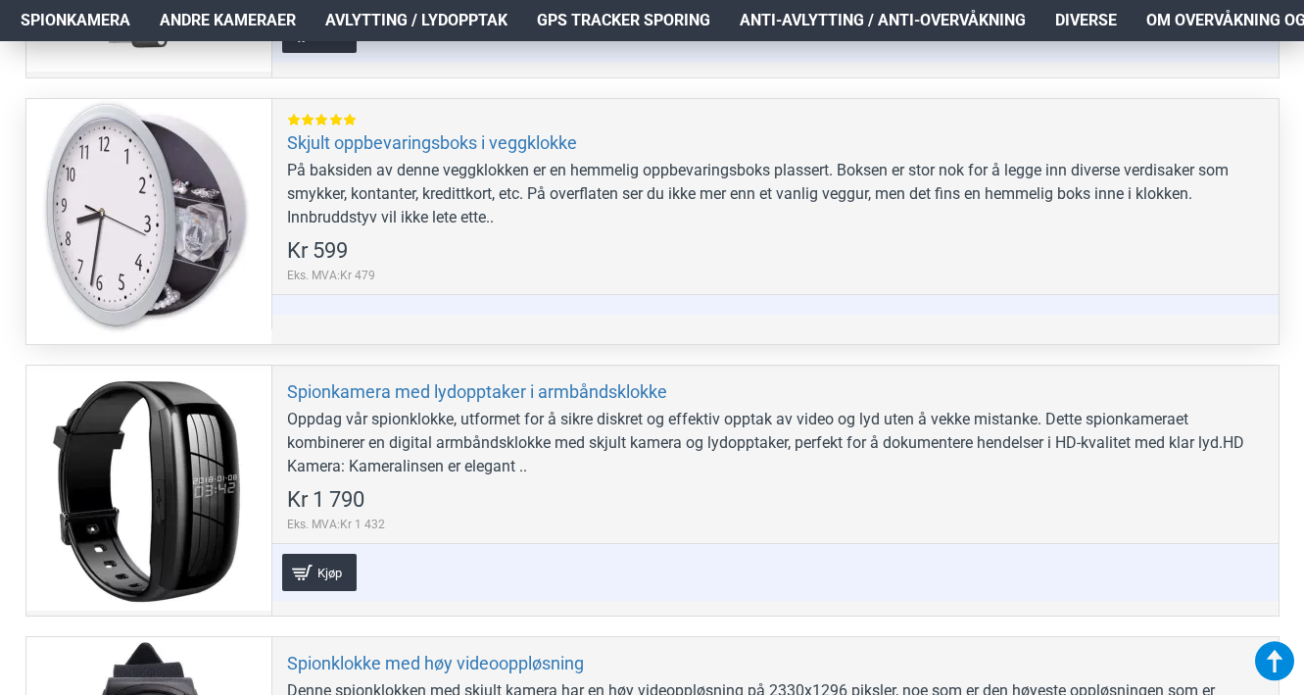
scroll to position [4076, 0]
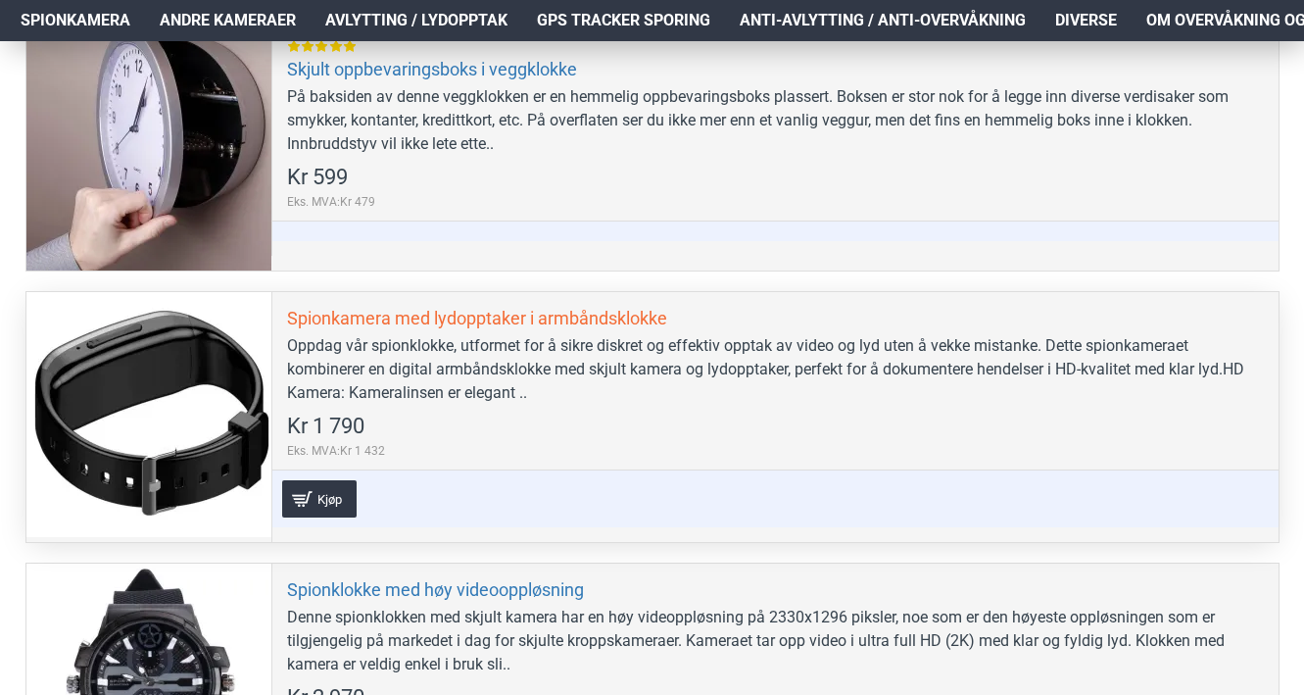
click at [593, 310] on link "Spionkamera med lydopptaker i armbåndsklokke" at bounding box center [477, 318] width 380 height 23
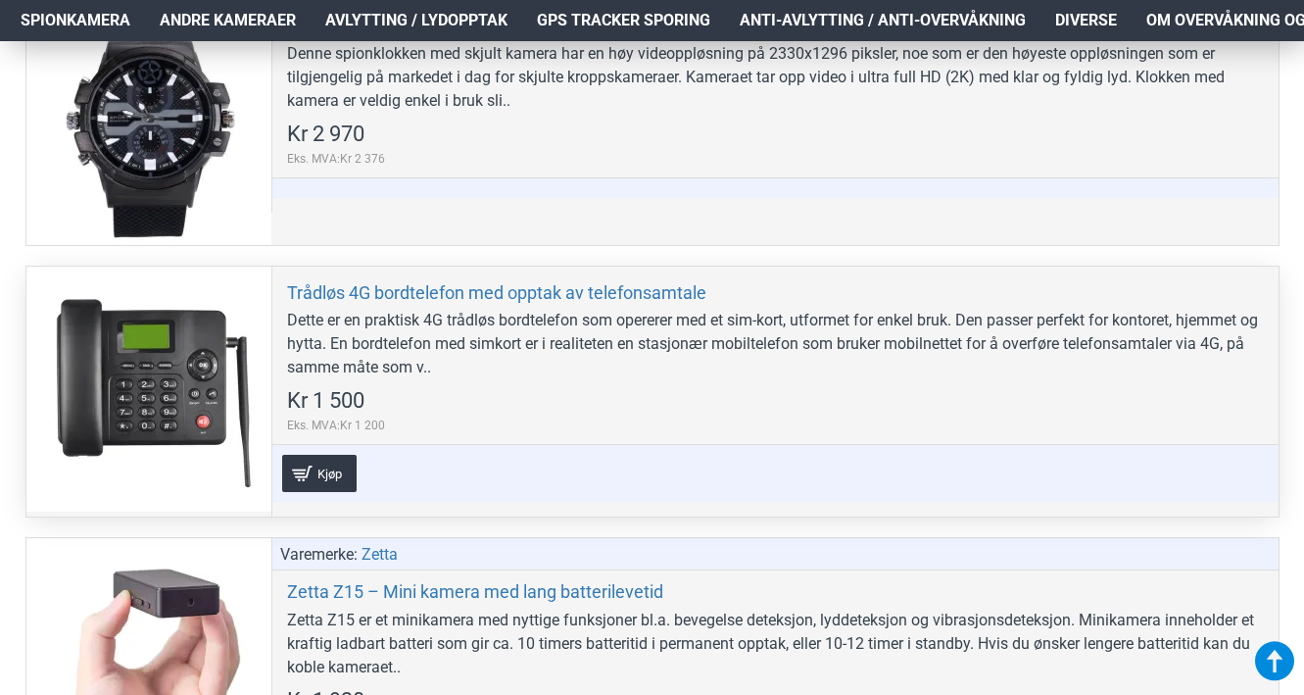
scroll to position [4239, 0]
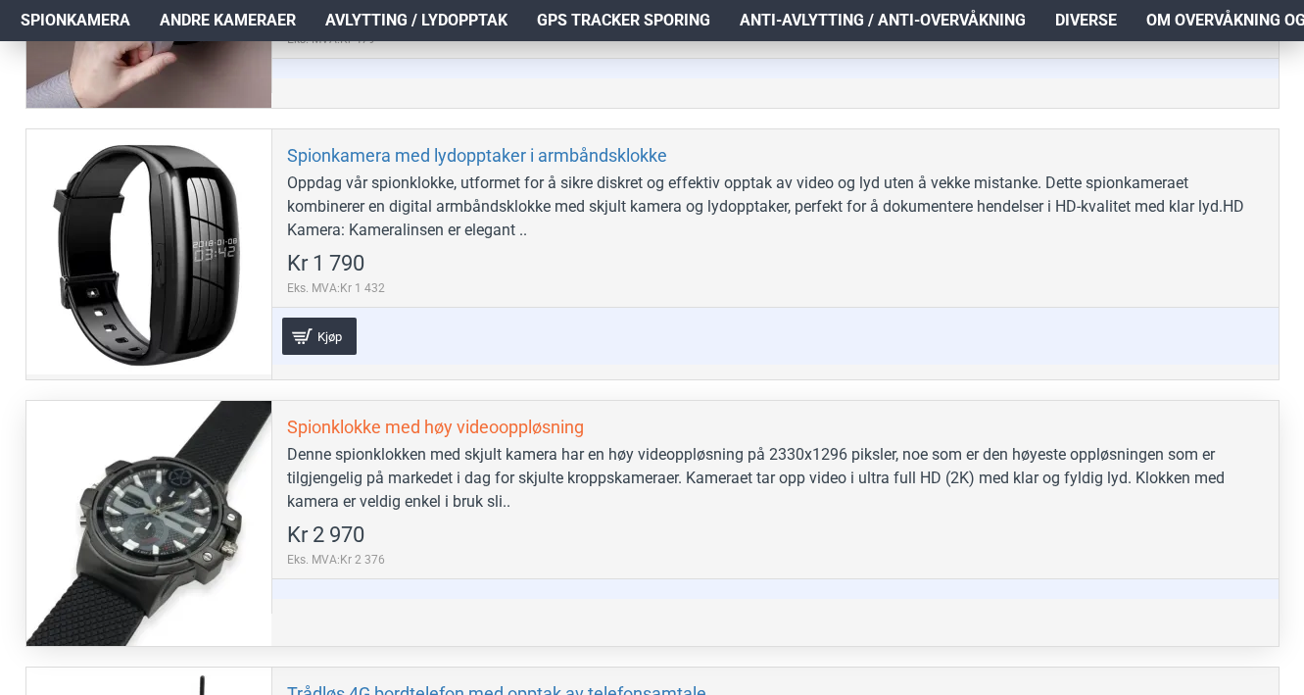
click at [415, 420] on link "Spionklokke med høy videooppløsning" at bounding box center [435, 426] width 297 height 23
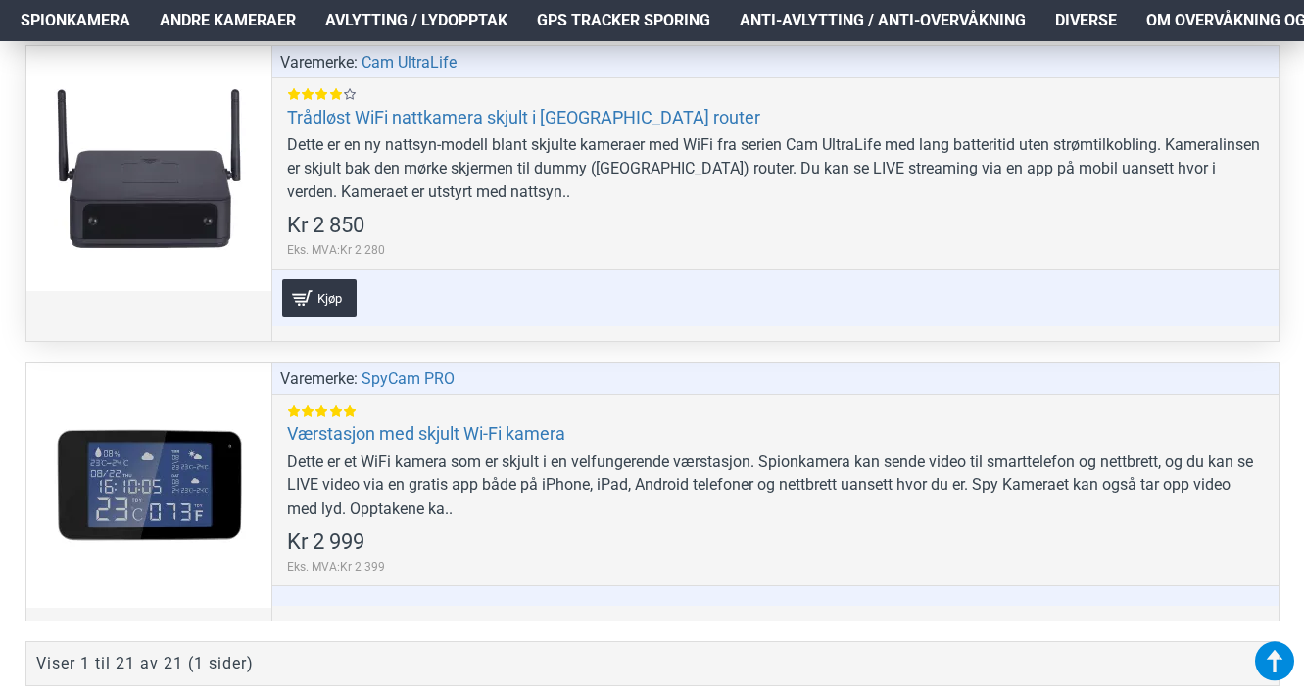
scroll to position [6285, 0]
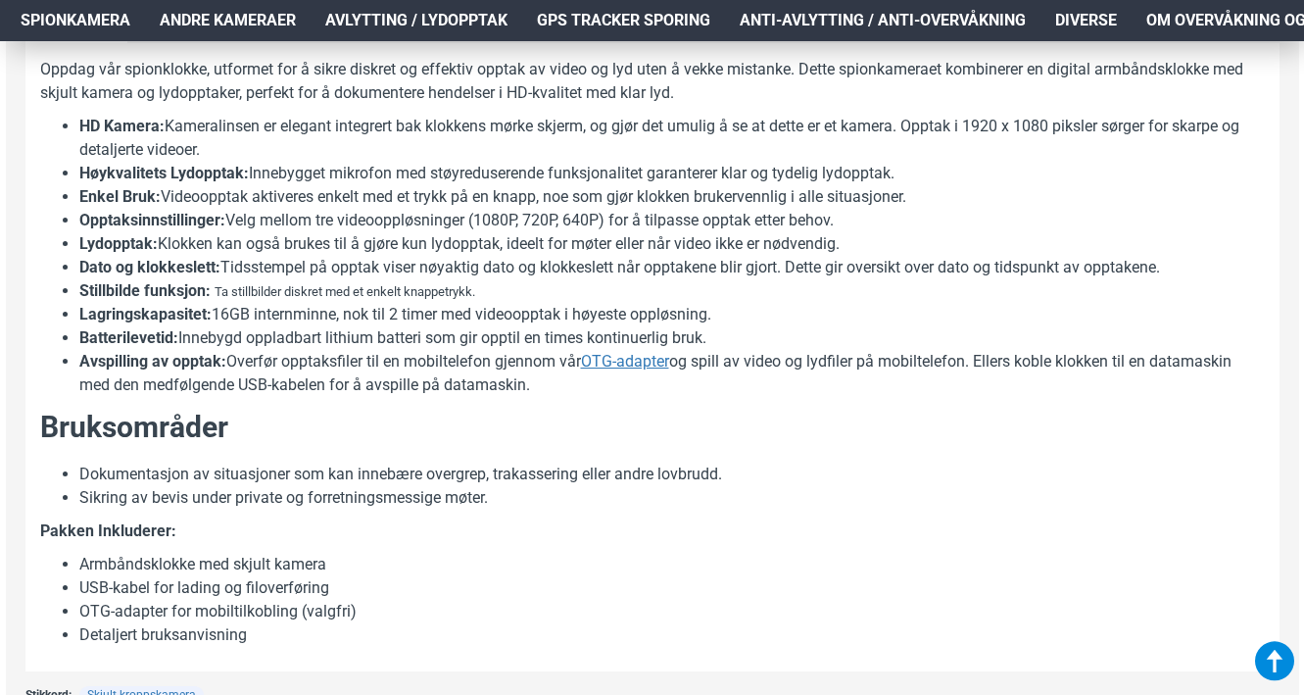
scroll to position [981, 0]
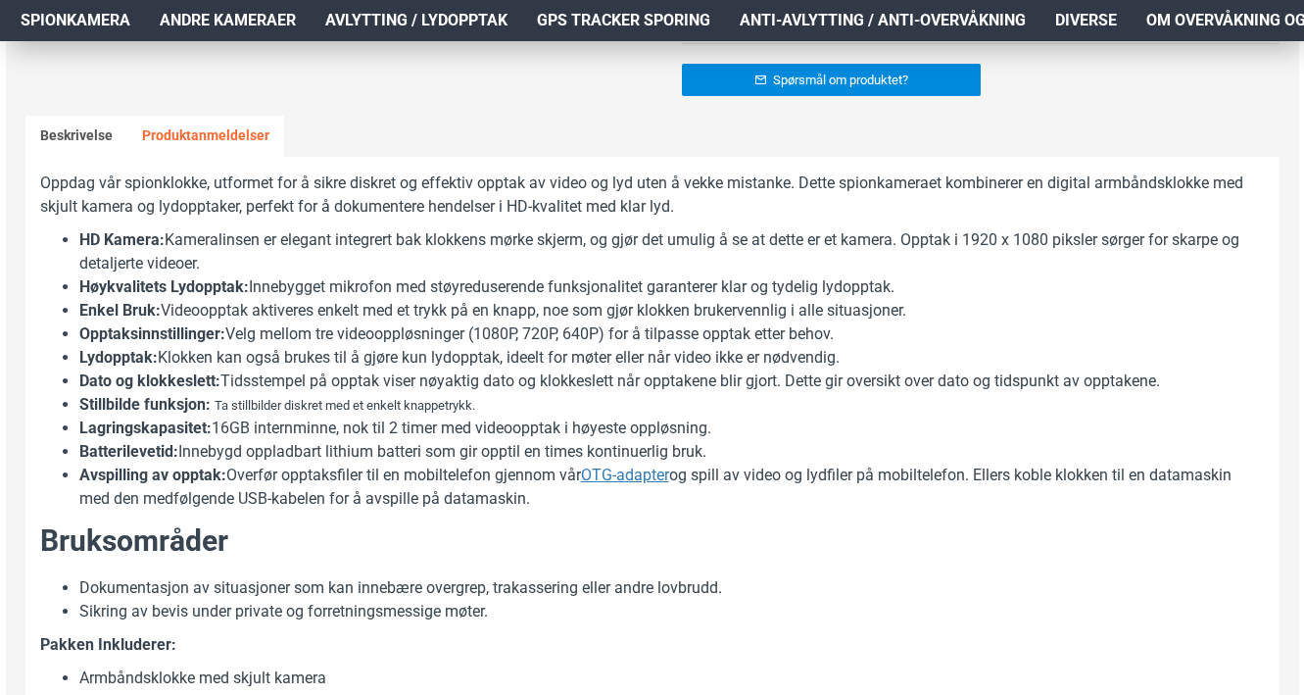
click at [193, 130] on link "Produktanmeldelser" at bounding box center [205, 136] width 157 height 41
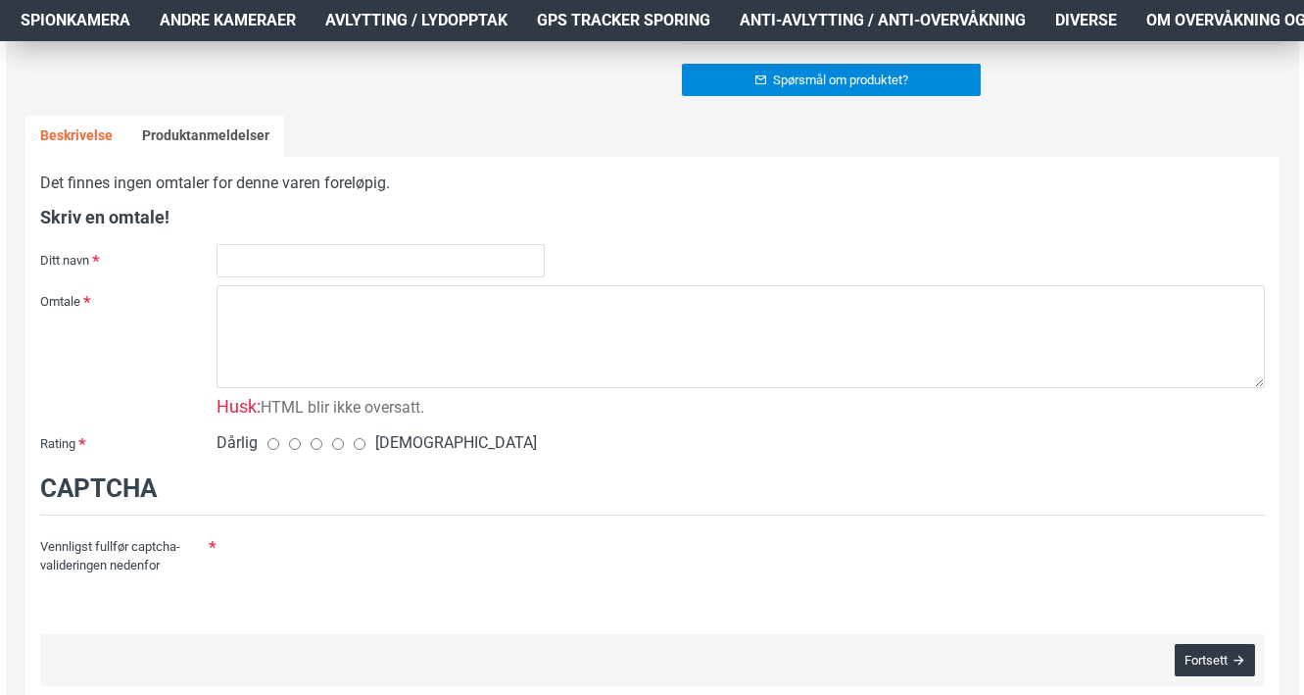
click at [61, 126] on link "Beskrivelse" at bounding box center [76, 136] width 102 height 41
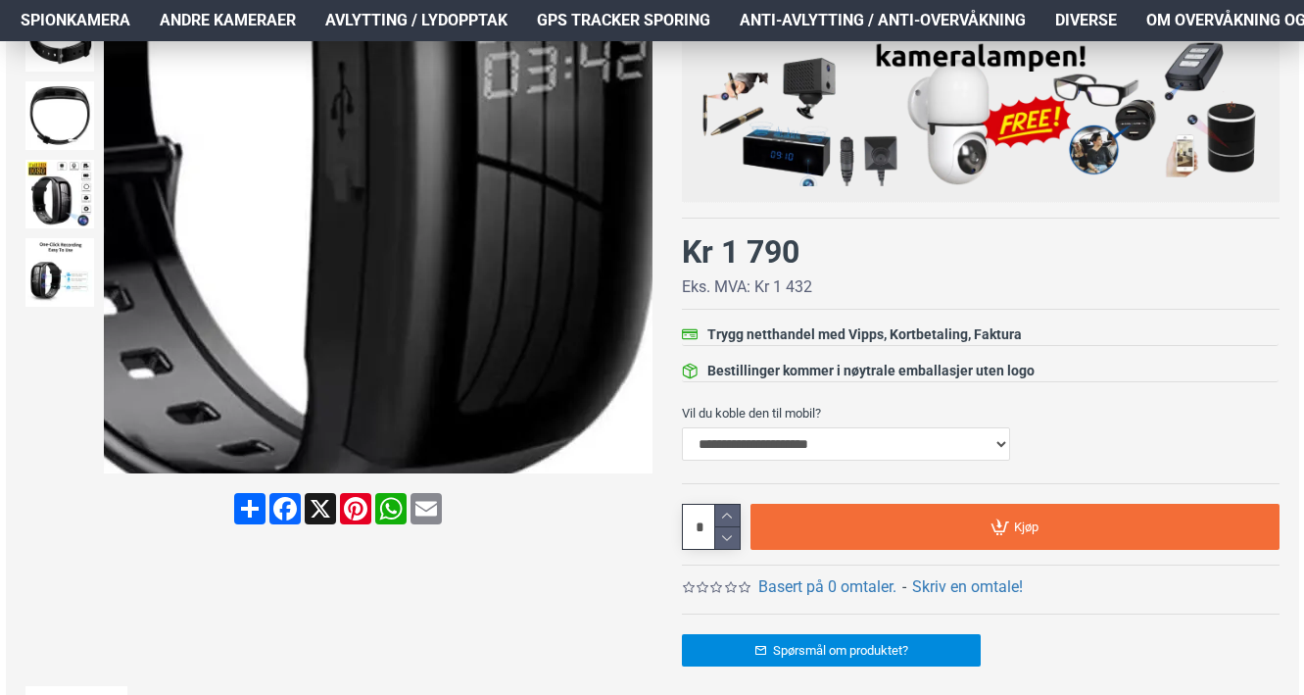
scroll to position [402, 0]
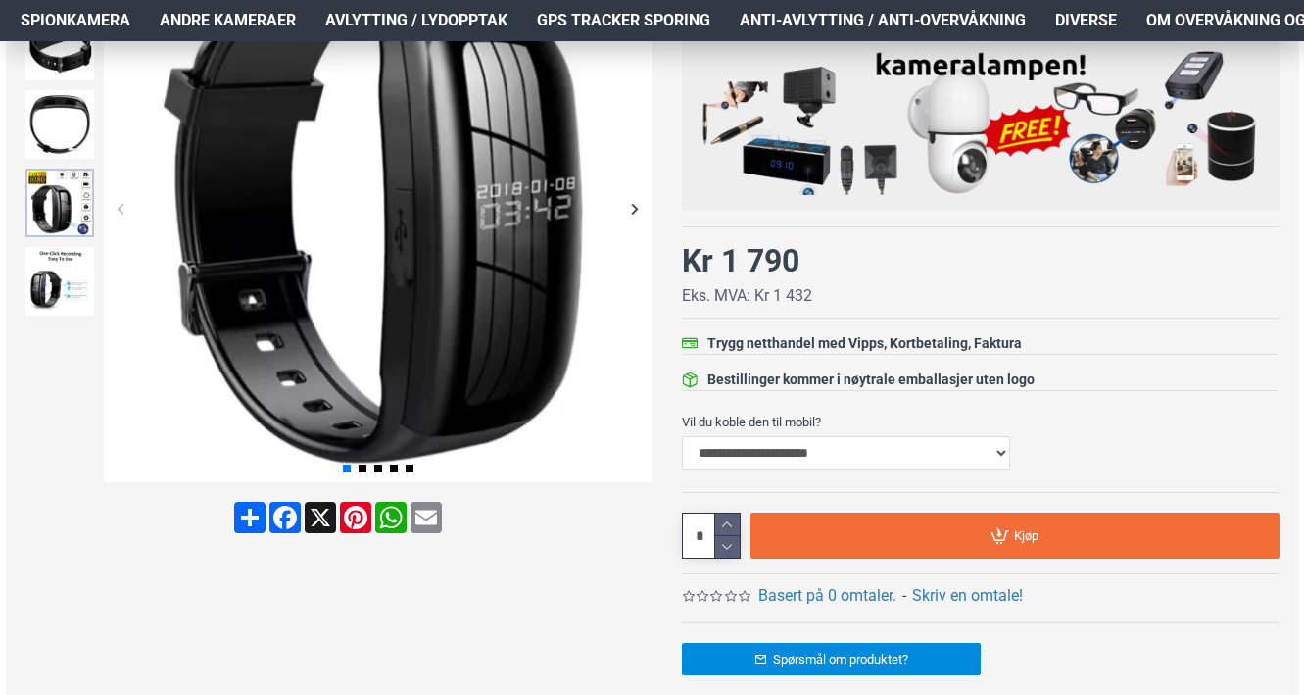
click at [80, 192] on img at bounding box center [59, 203] width 69 height 69
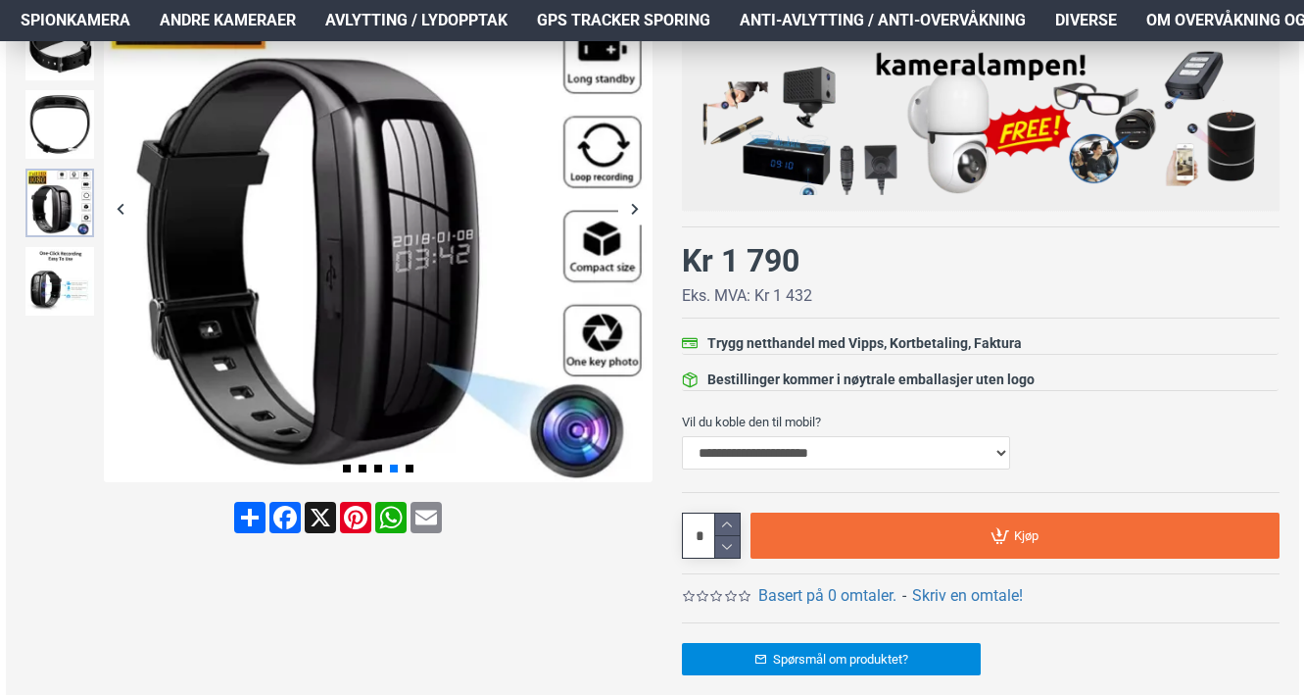
click at [61, 225] on img at bounding box center [59, 203] width 69 height 69
click at [68, 300] on img at bounding box center [59, 281] width 69 height 69
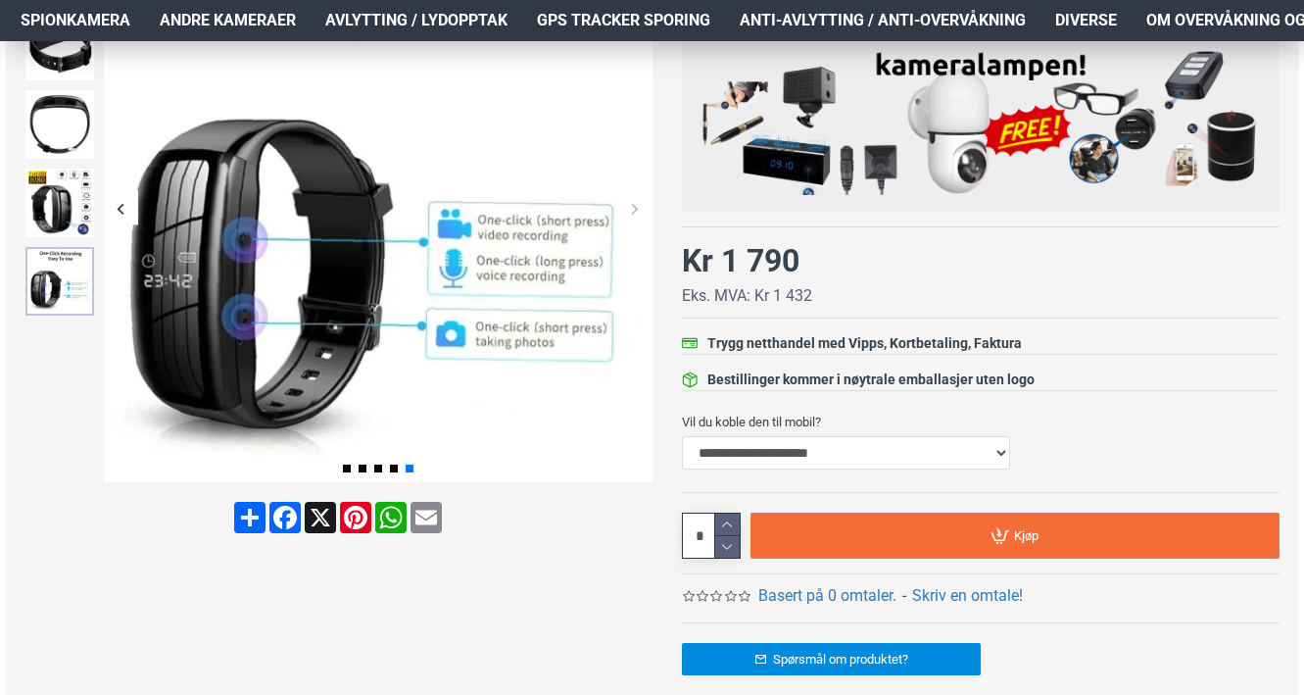
click at [66, 267] on img at bounding box center [59, 281] width 69 height 69
click at [62, 201] on img at bounding box center [59, 203] width 69 height 69
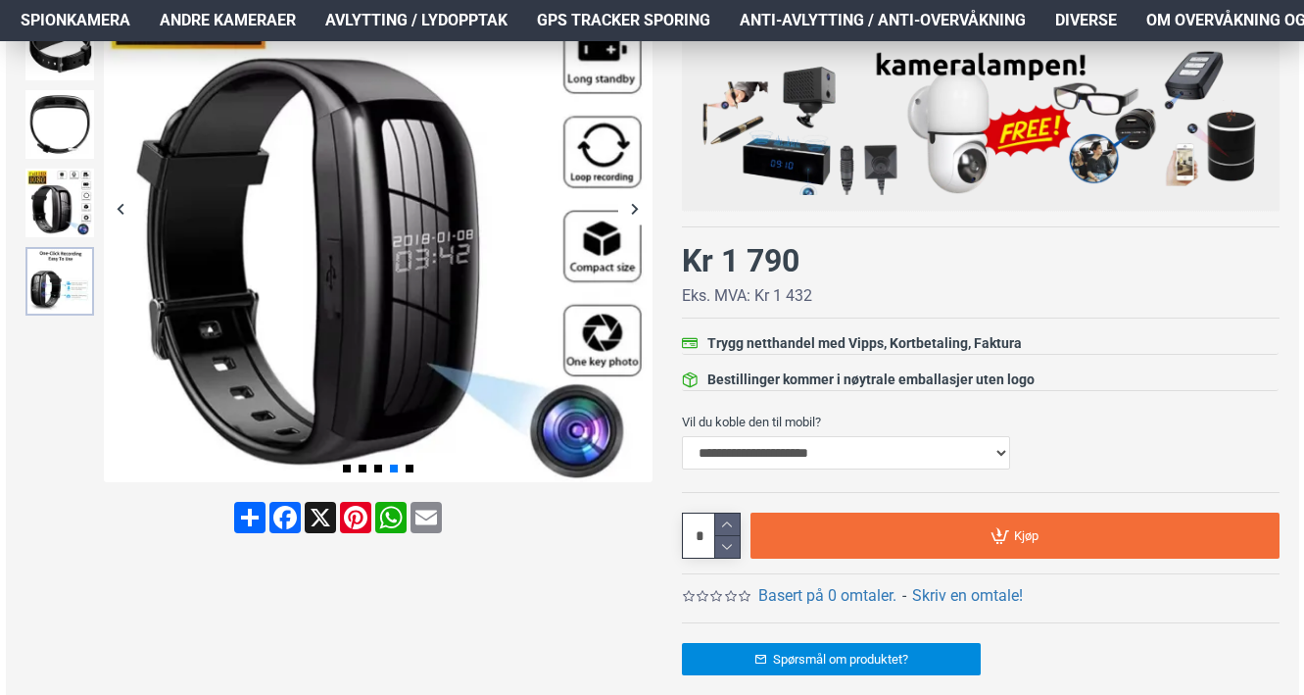
click at [49, 273] on img at bounding box center [59, 281] width 69 height 69
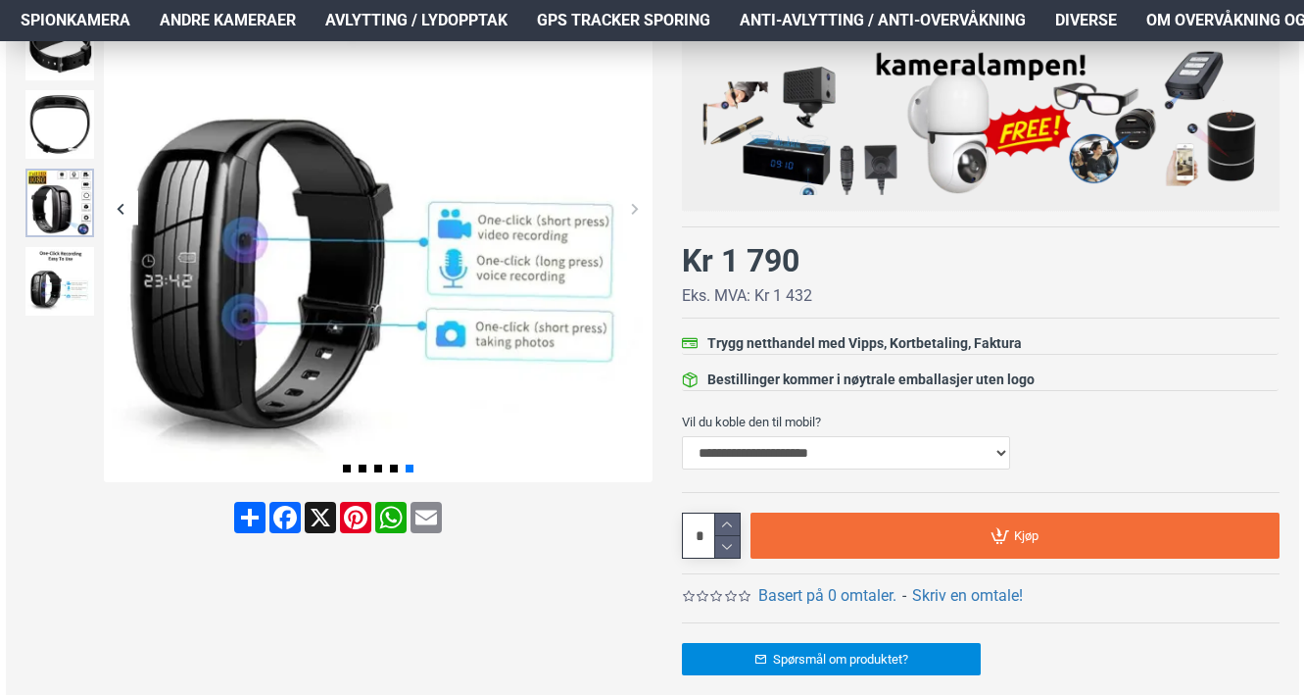
click at [73, 201] on img at bounding box center [59, 203] width 69 height 69
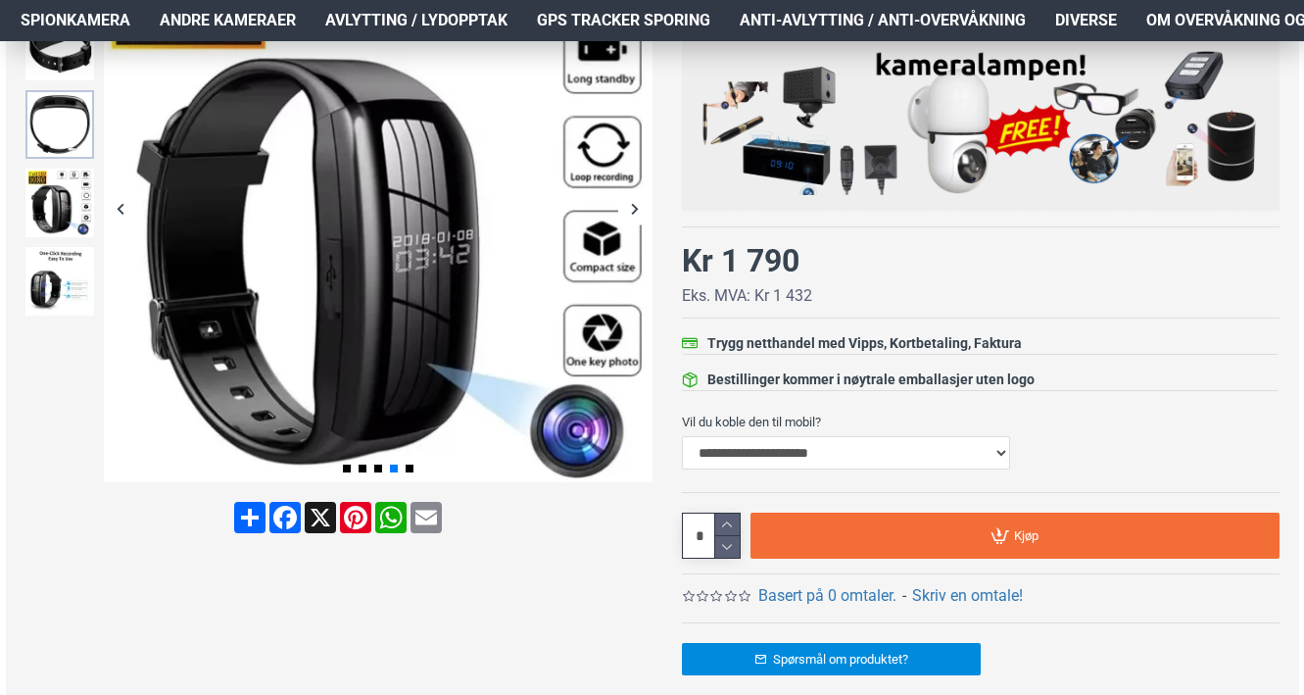
click at [77, 126] on img at bounding box center [59, 124] width 69 height 69
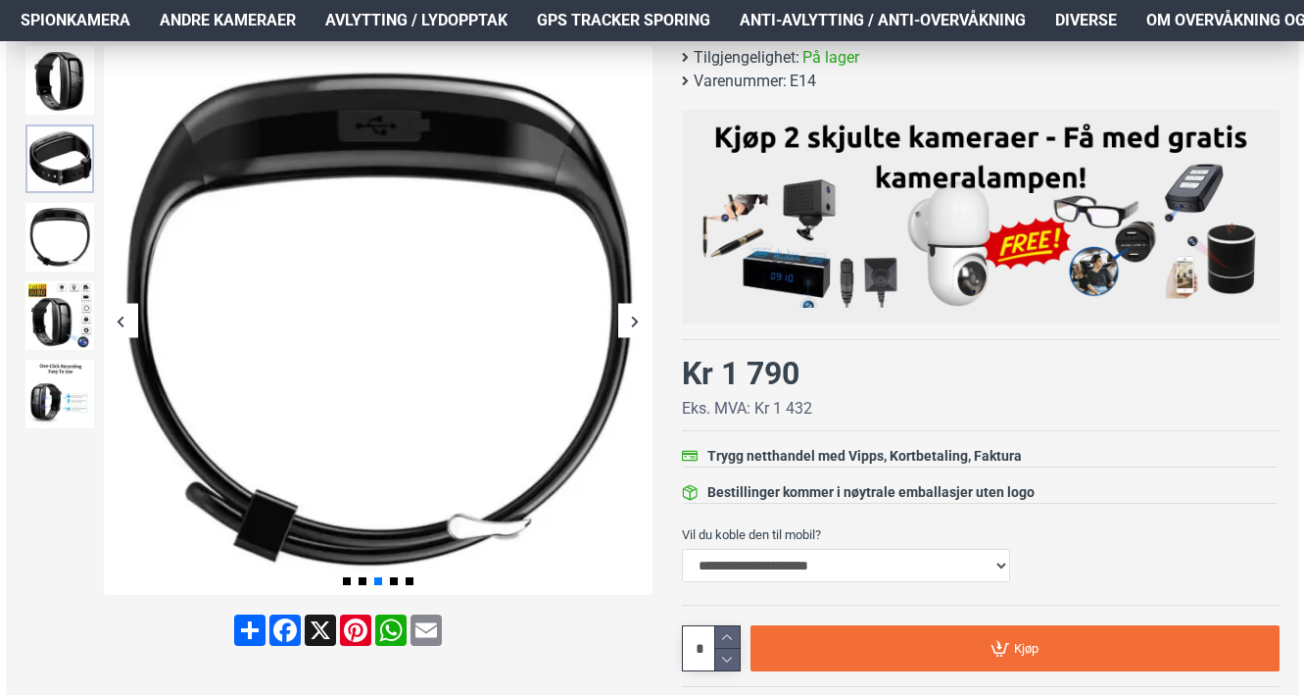
click at [64, 158] on img at bounding box center [59, 158] width 69 height 69
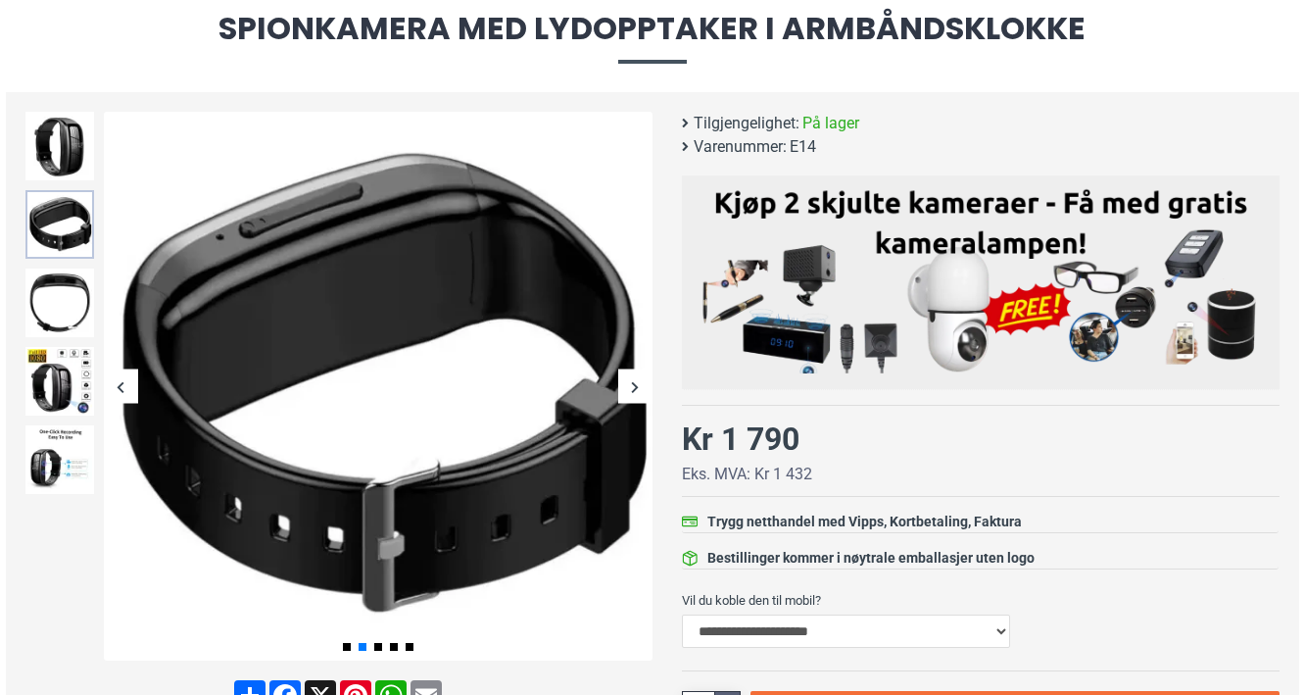
scroll to position [217, 0]
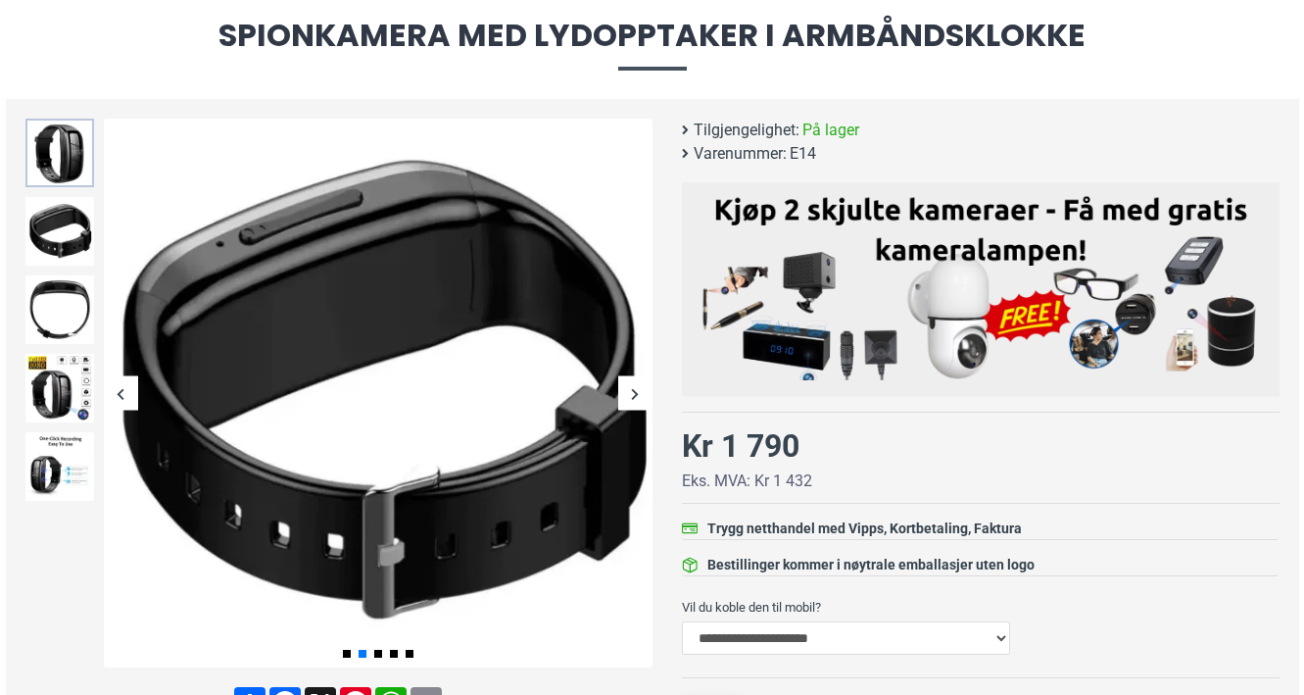
click at [69, 170] on img at bounding box center [59, 153] width 69 height 69
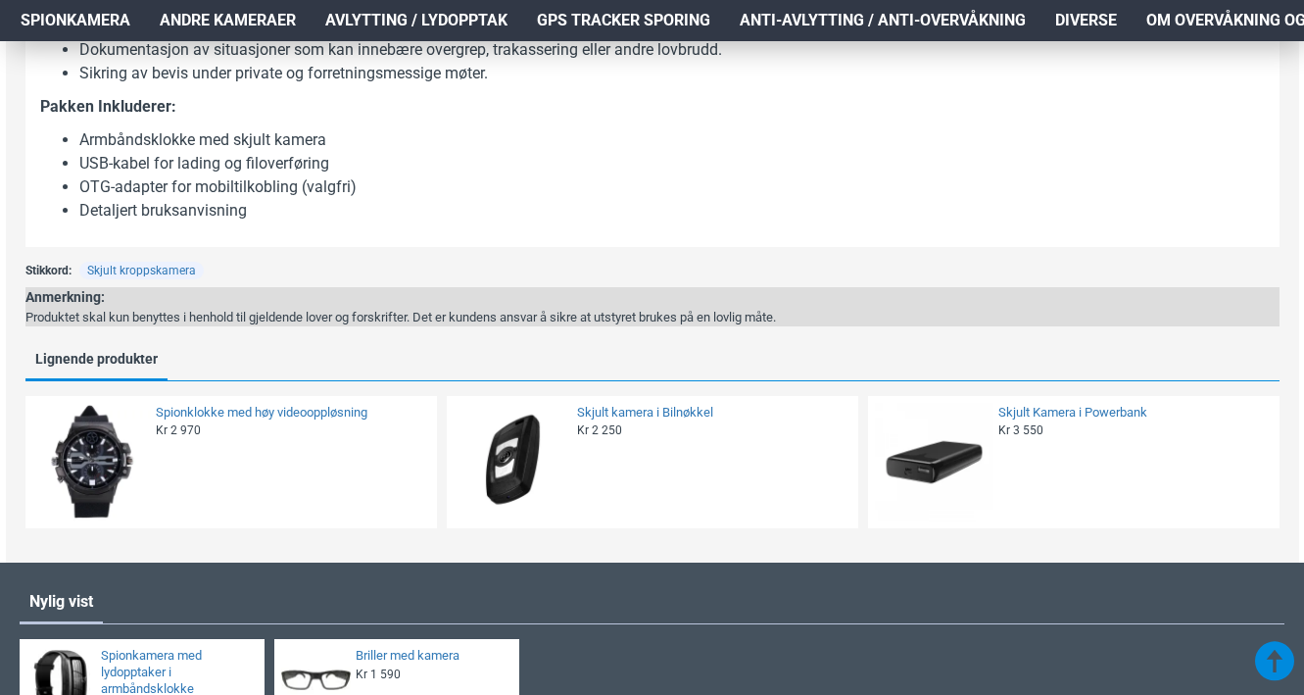
scroll to position [1520, 0]
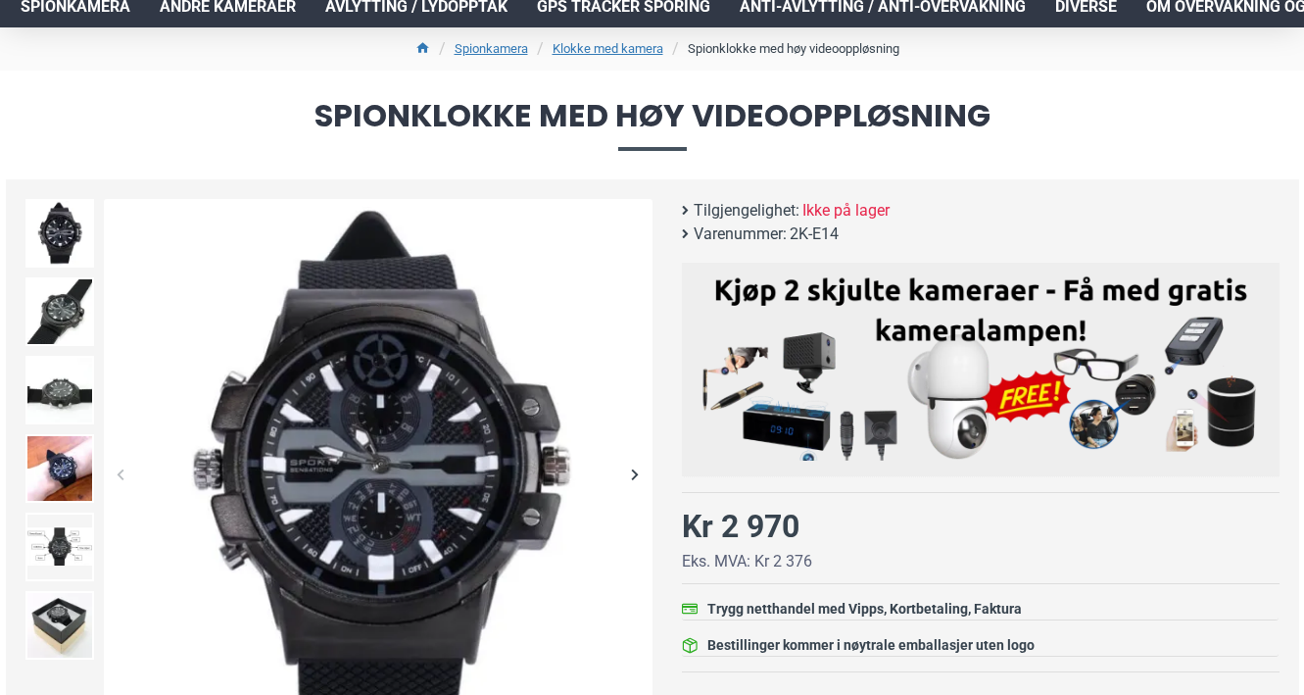
scroll to position [157, 0]
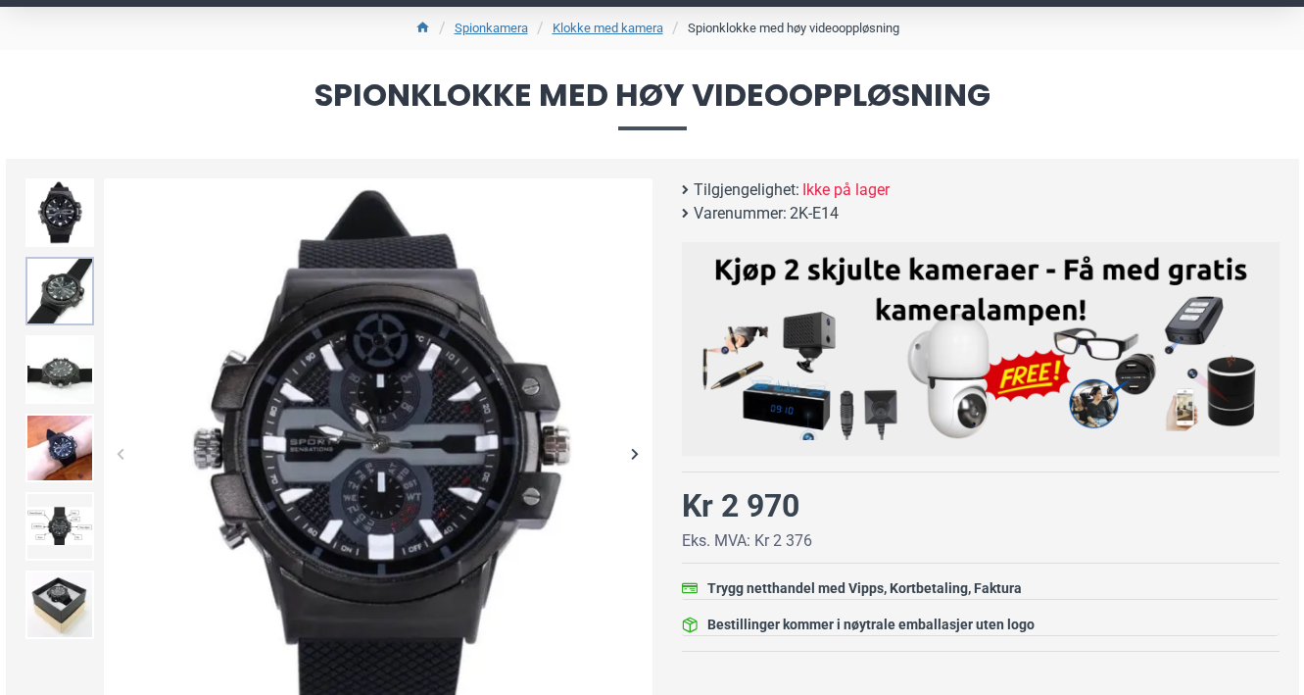
click at [65, 311] on img at bounding box center [59, 291] width 69 height 69
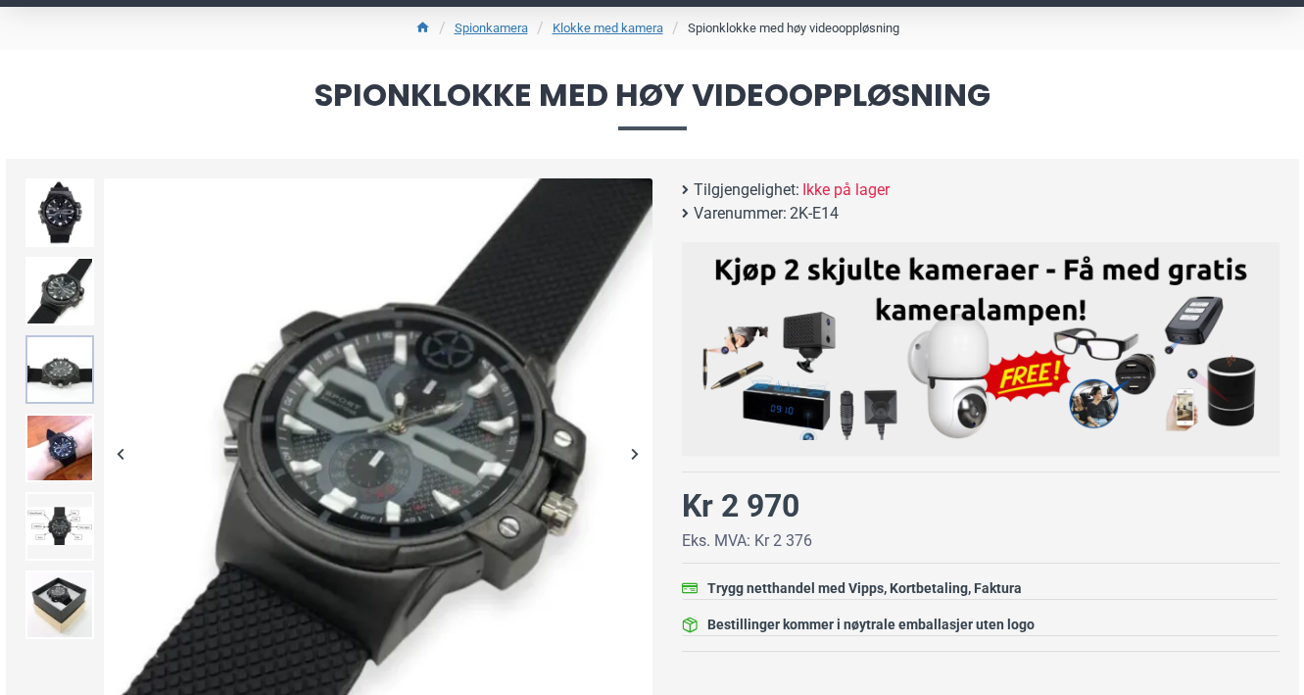
click at [66, 352] on img at bounding box center [59, 369] width 69 height 69
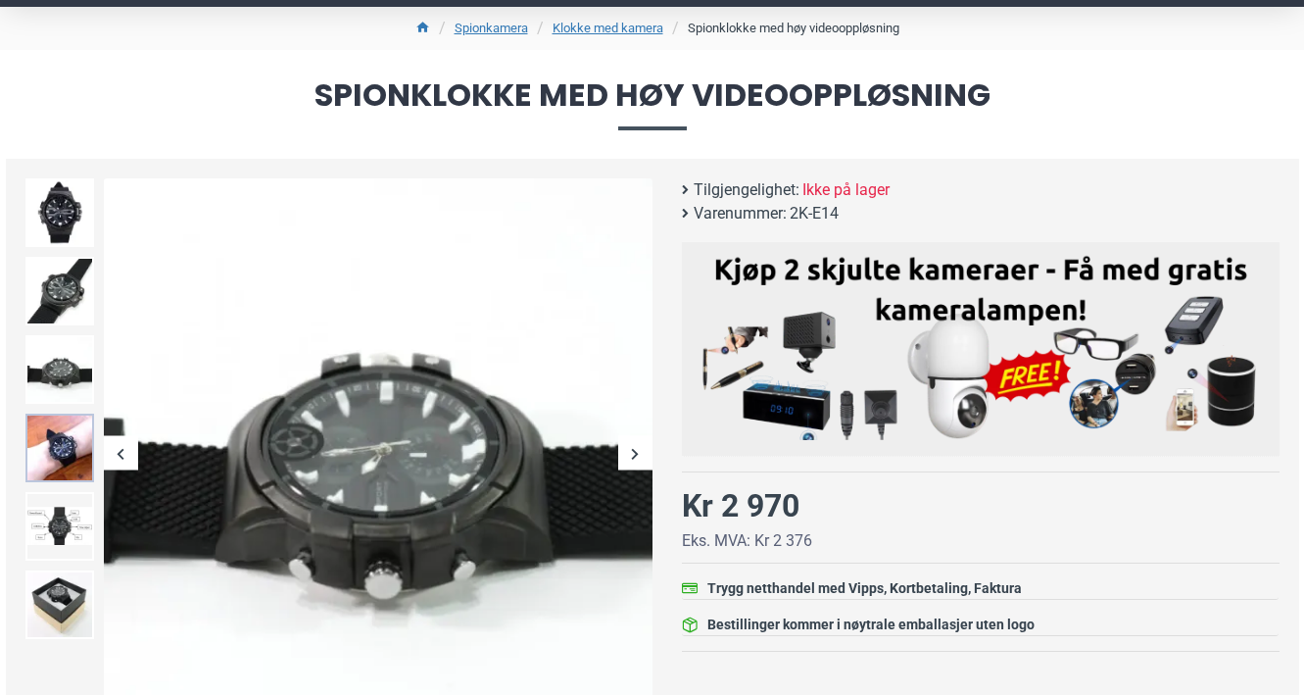
click at [65, 448] on img at bounding box center [59, 447] width 69 height 69
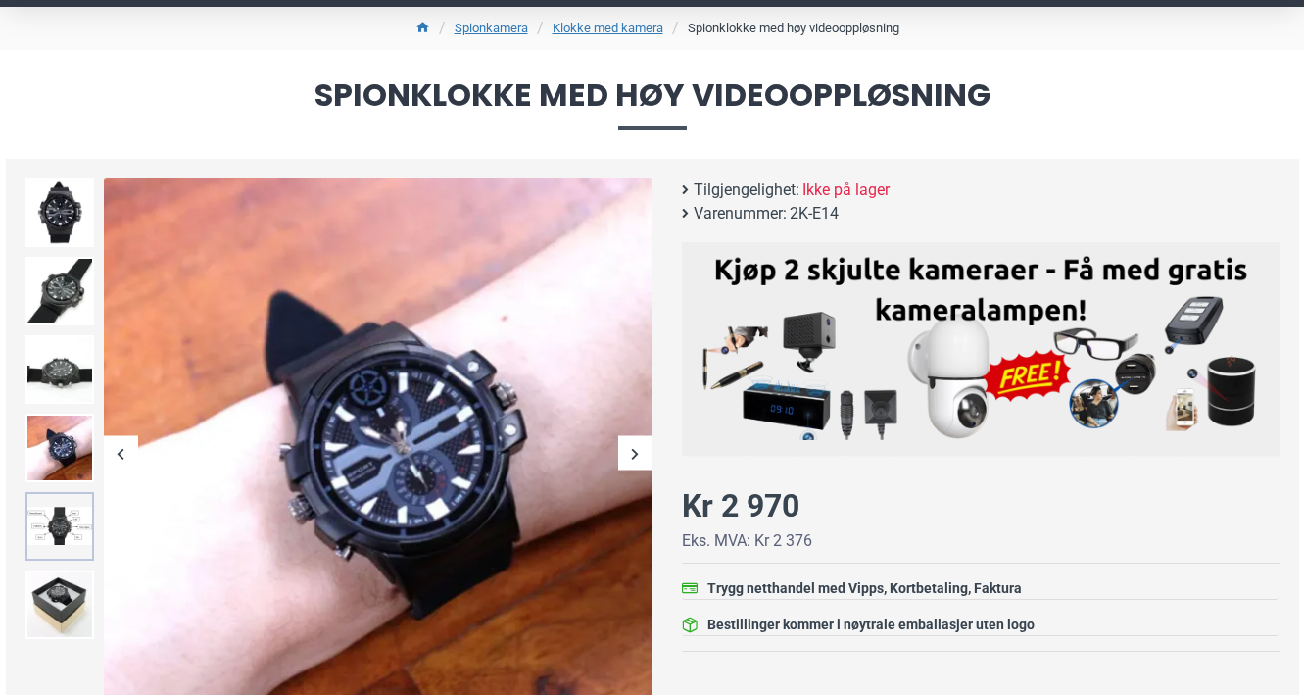
click at [67, 500] on img at bounding box center [59, 526] width 69 height 69
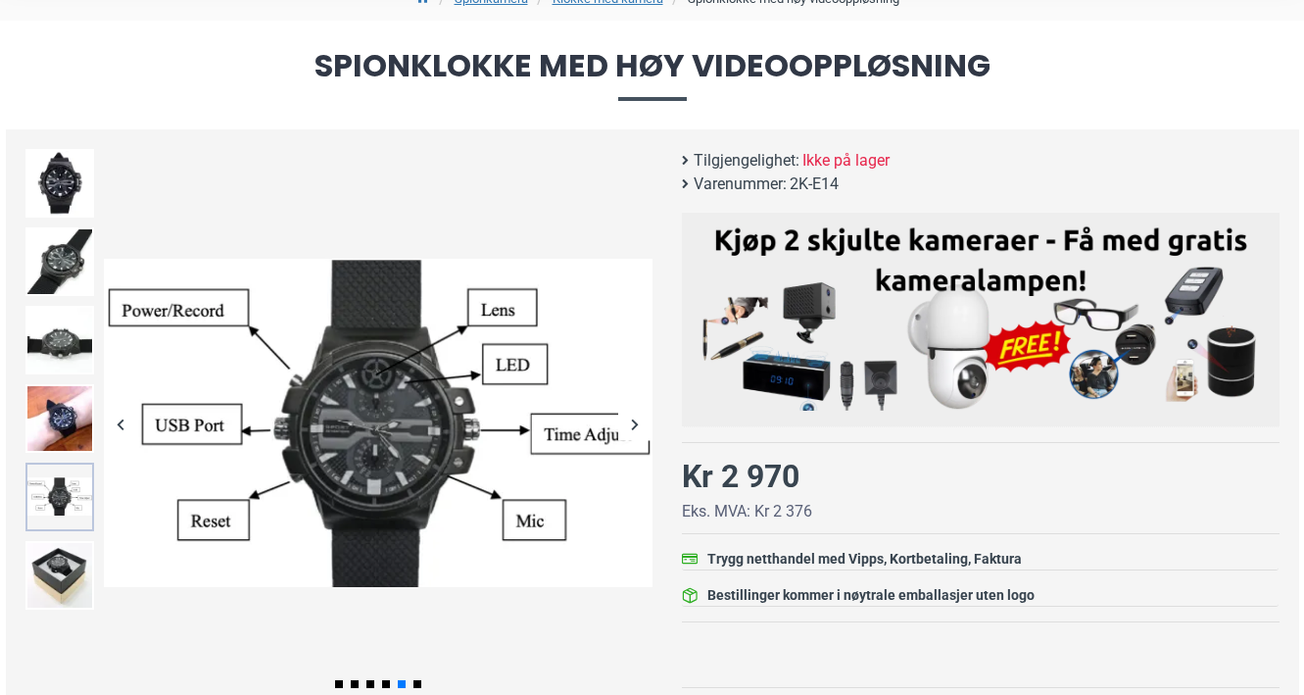
scroll to position [191, 0]
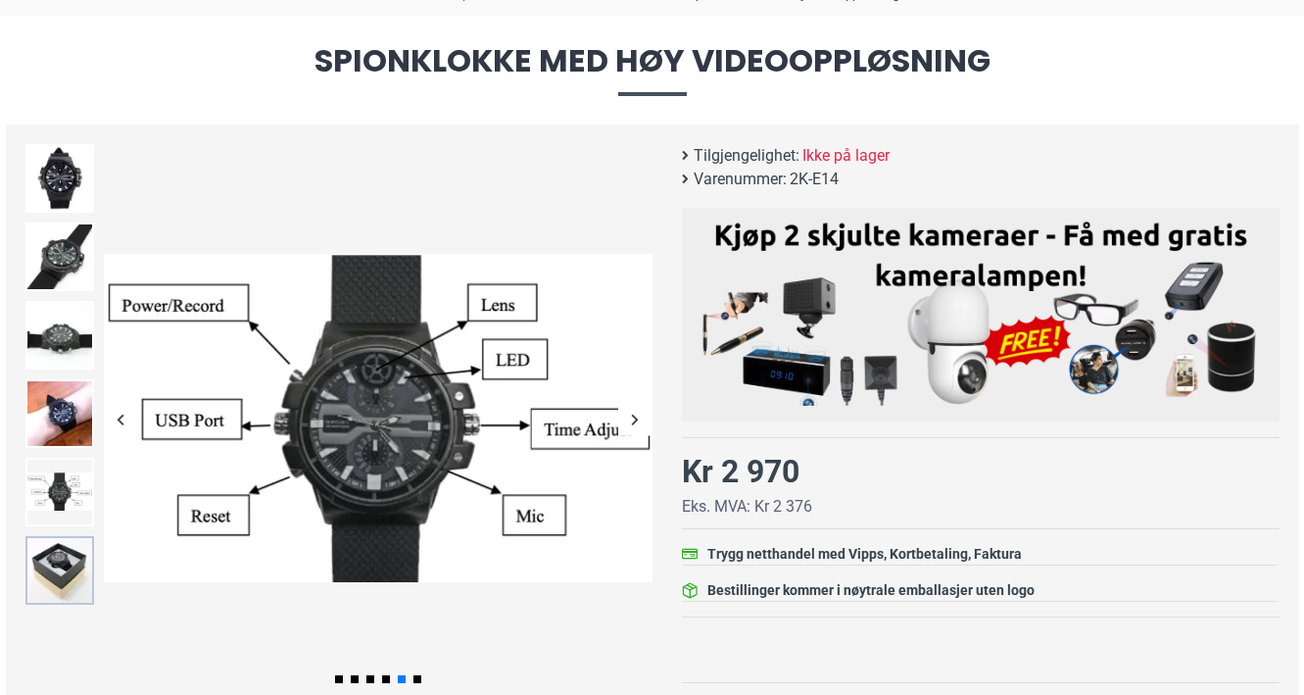
click at [63, 553] on img at bounding box center [59, 570] width 69 height 69
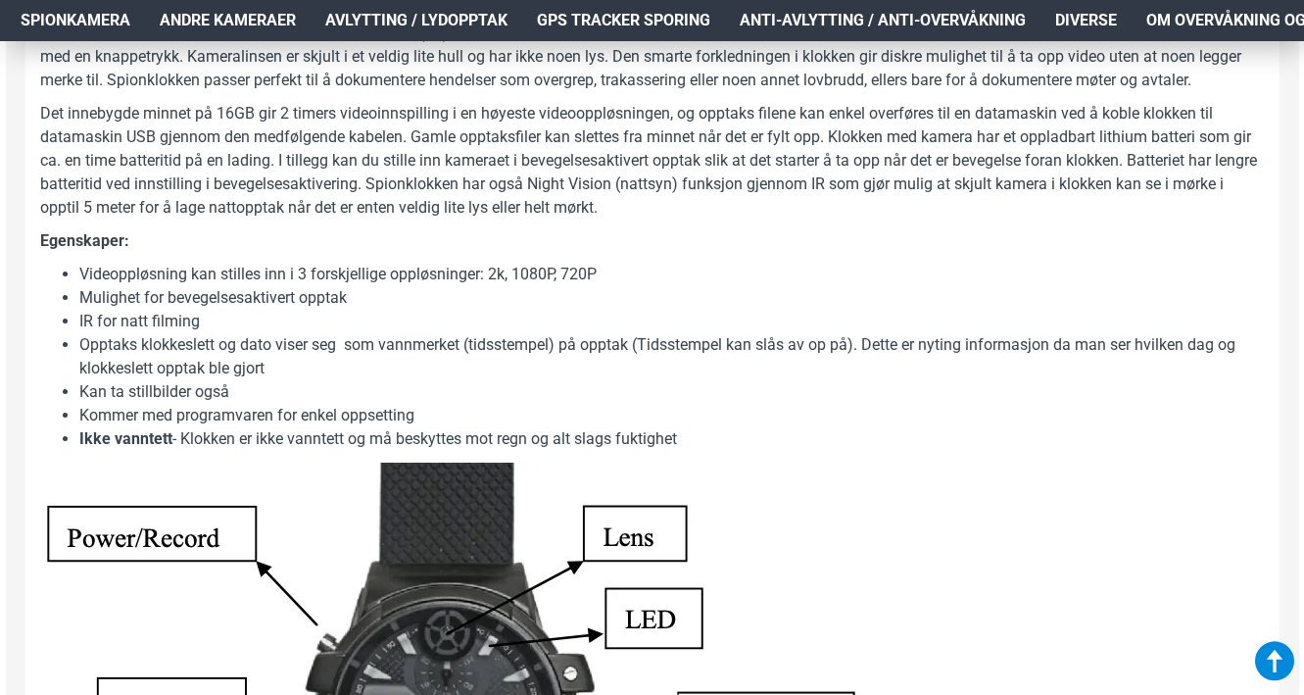
scroll to position [1052, 0]
